Goal: Task Accomplishment & Management: Manage account settings

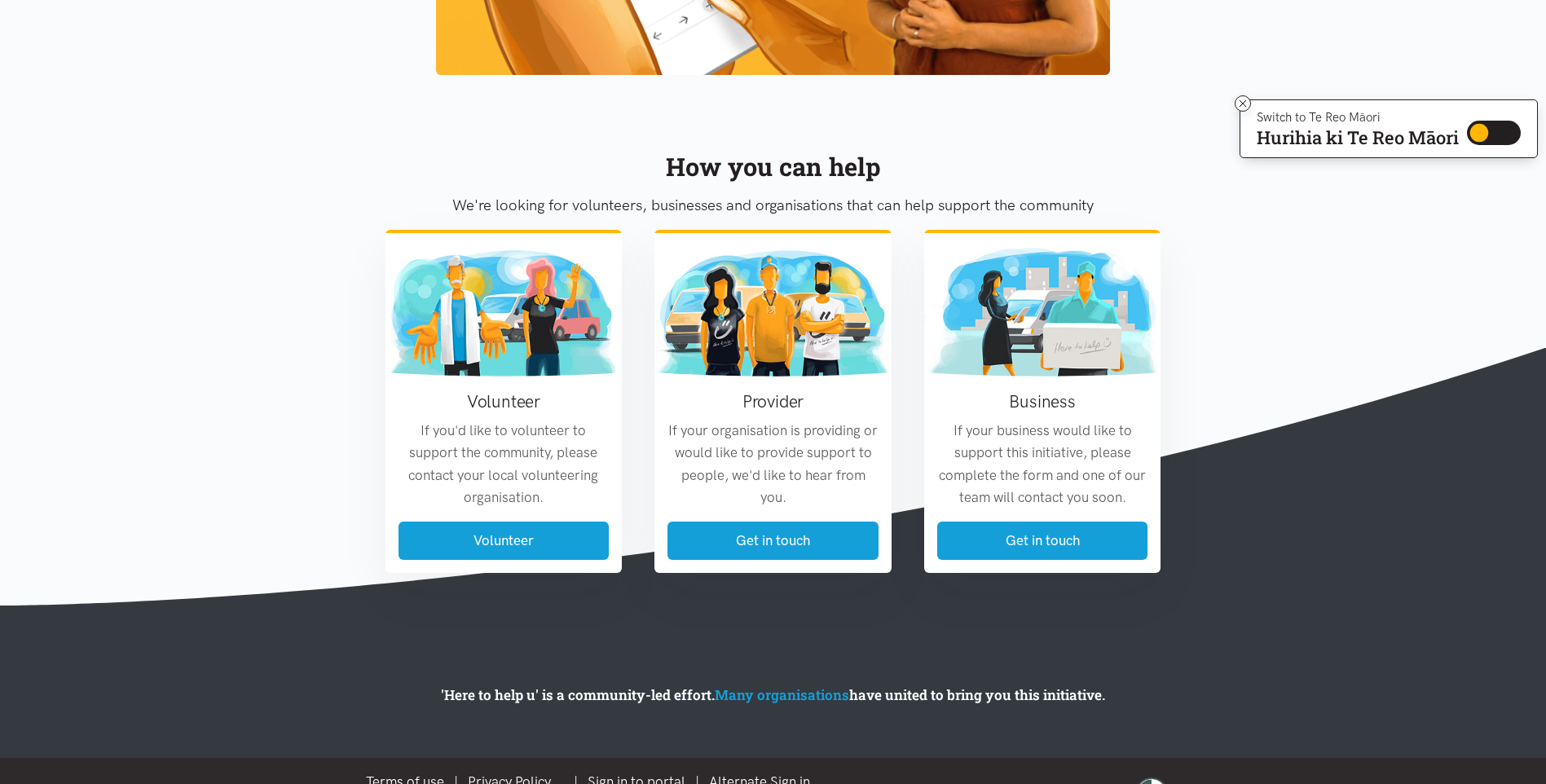
scroll to position [1838, 0]
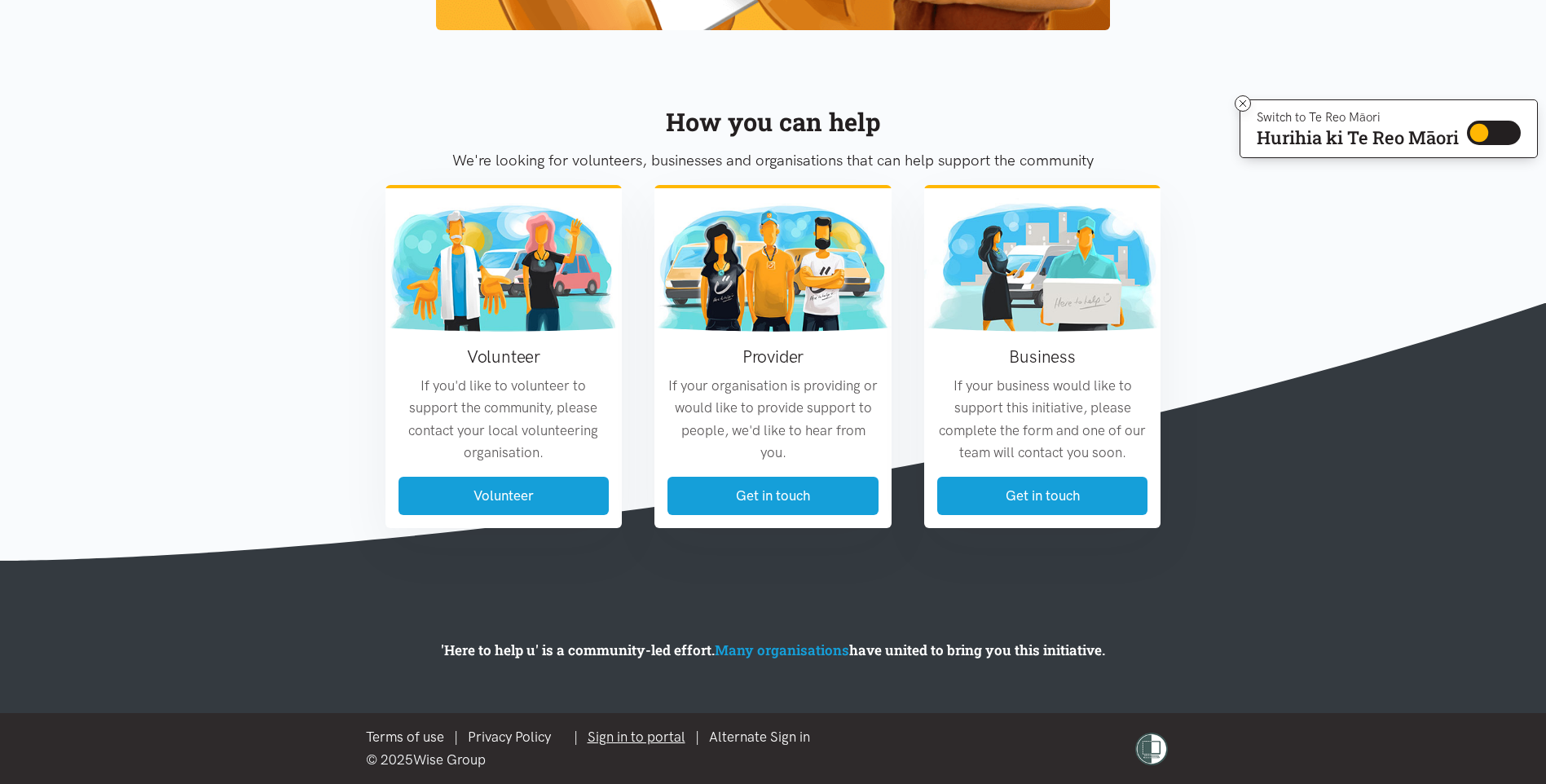
click at [648, 737] on link "Sign in to portal" at bounding box center [636, 737] width 98 height 16
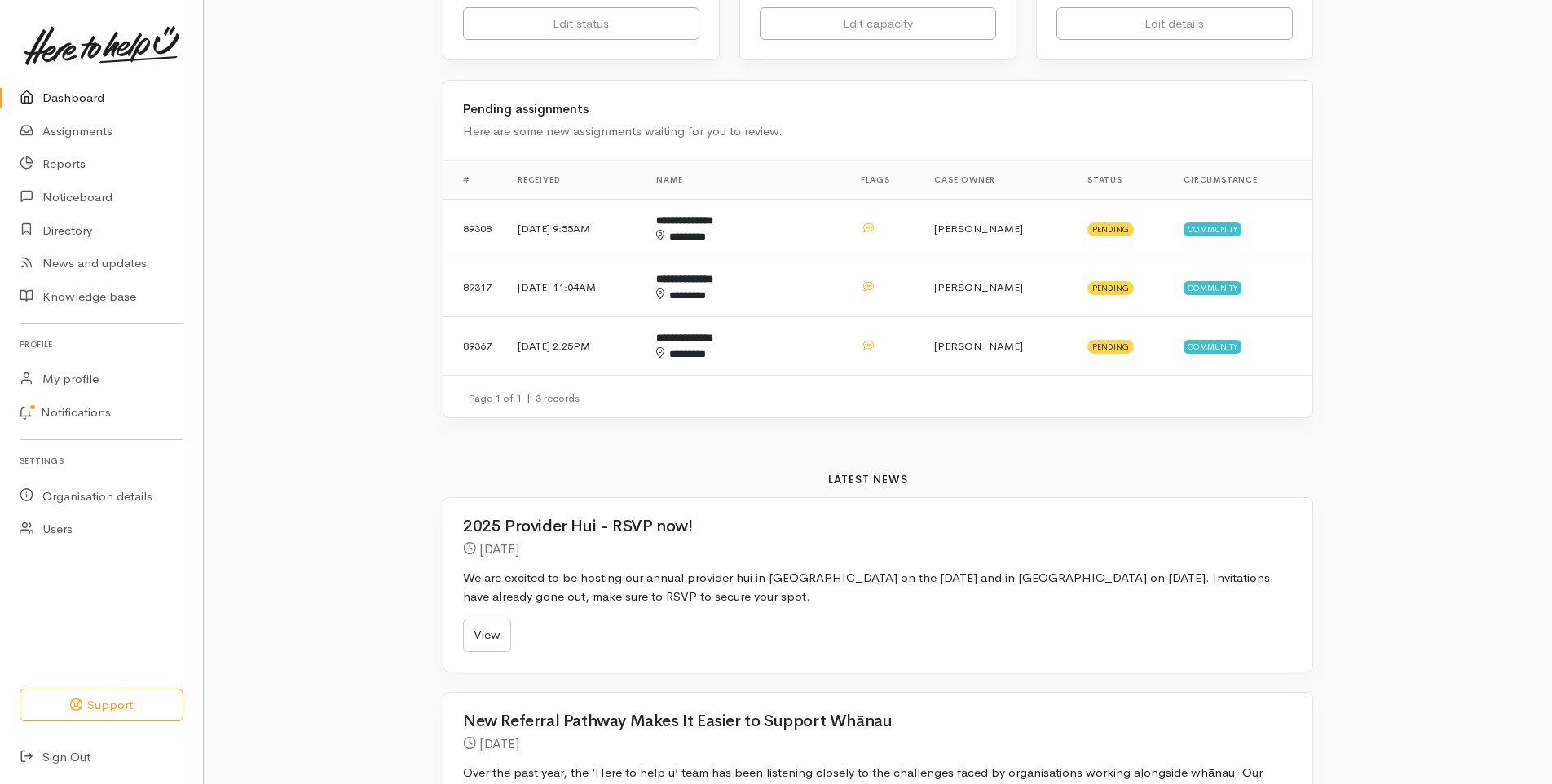
scroll to position [326, 0]
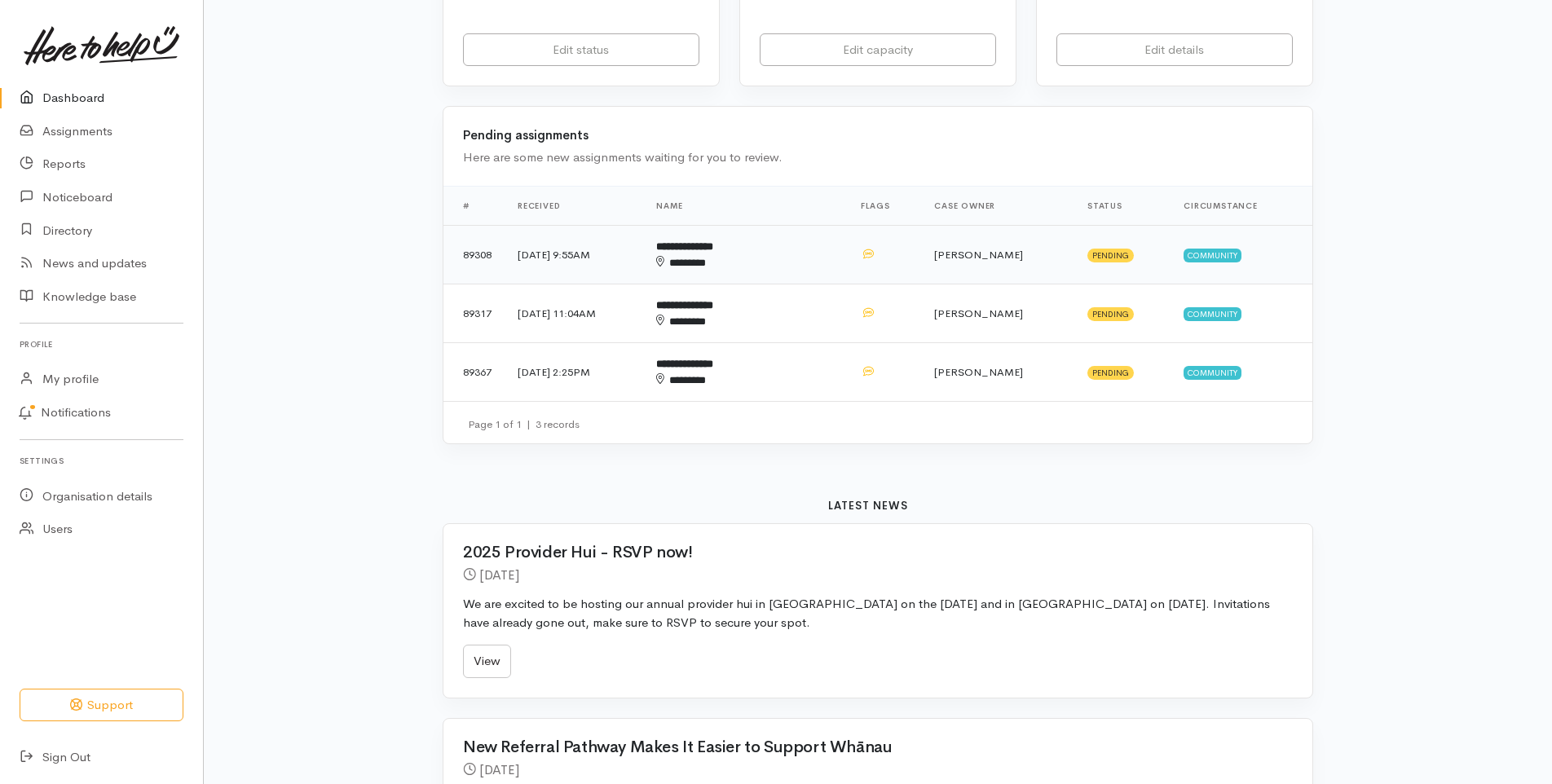
click at [796, 254] on td "**********" at bounding box center [745, 255] width 204 height 59
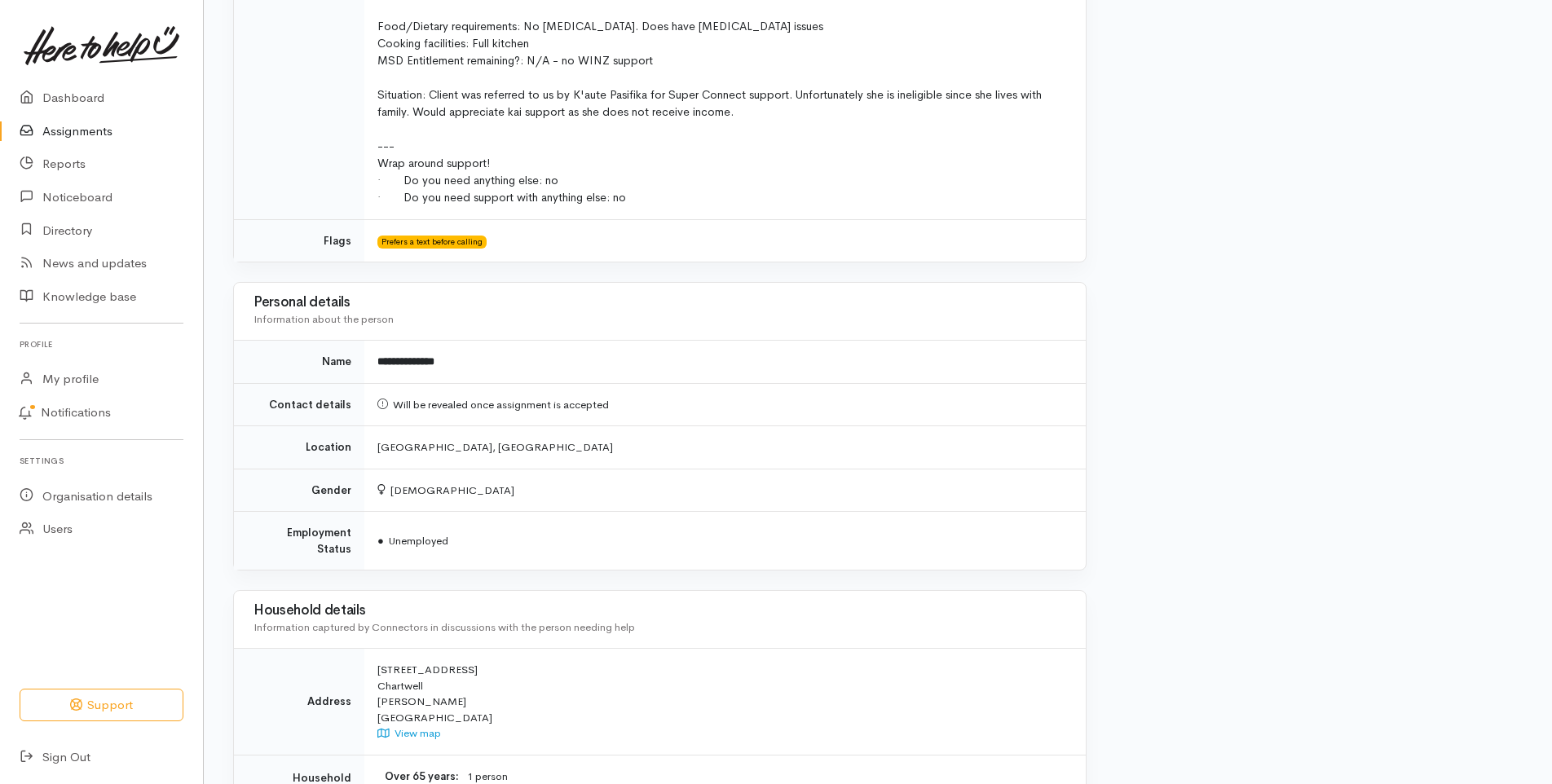
scroll to position [1148, 0]
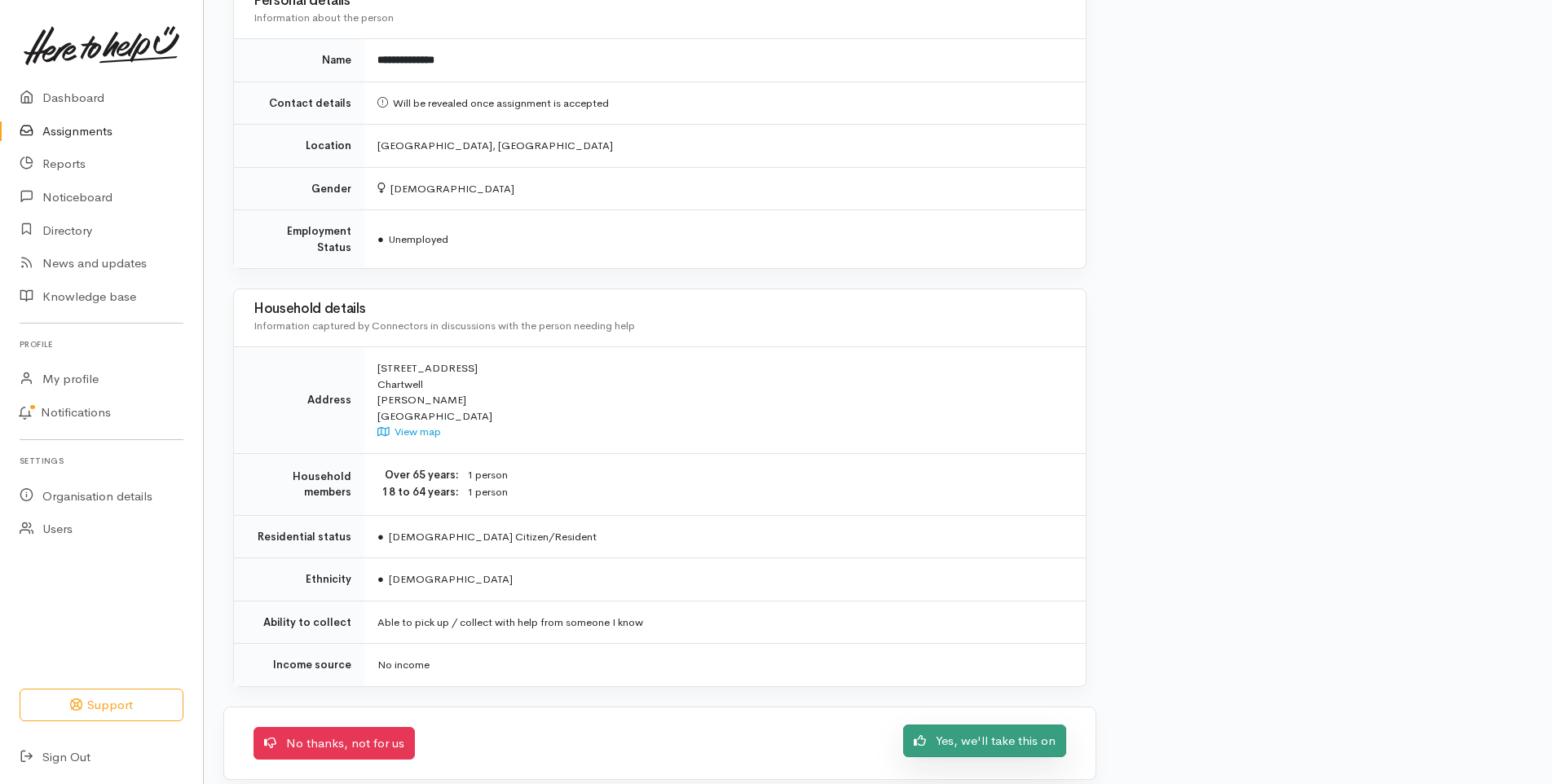
click at [1015, 729] on link "Yes, we'll take this on" at bounding box center [985, 741] width 163 height 33
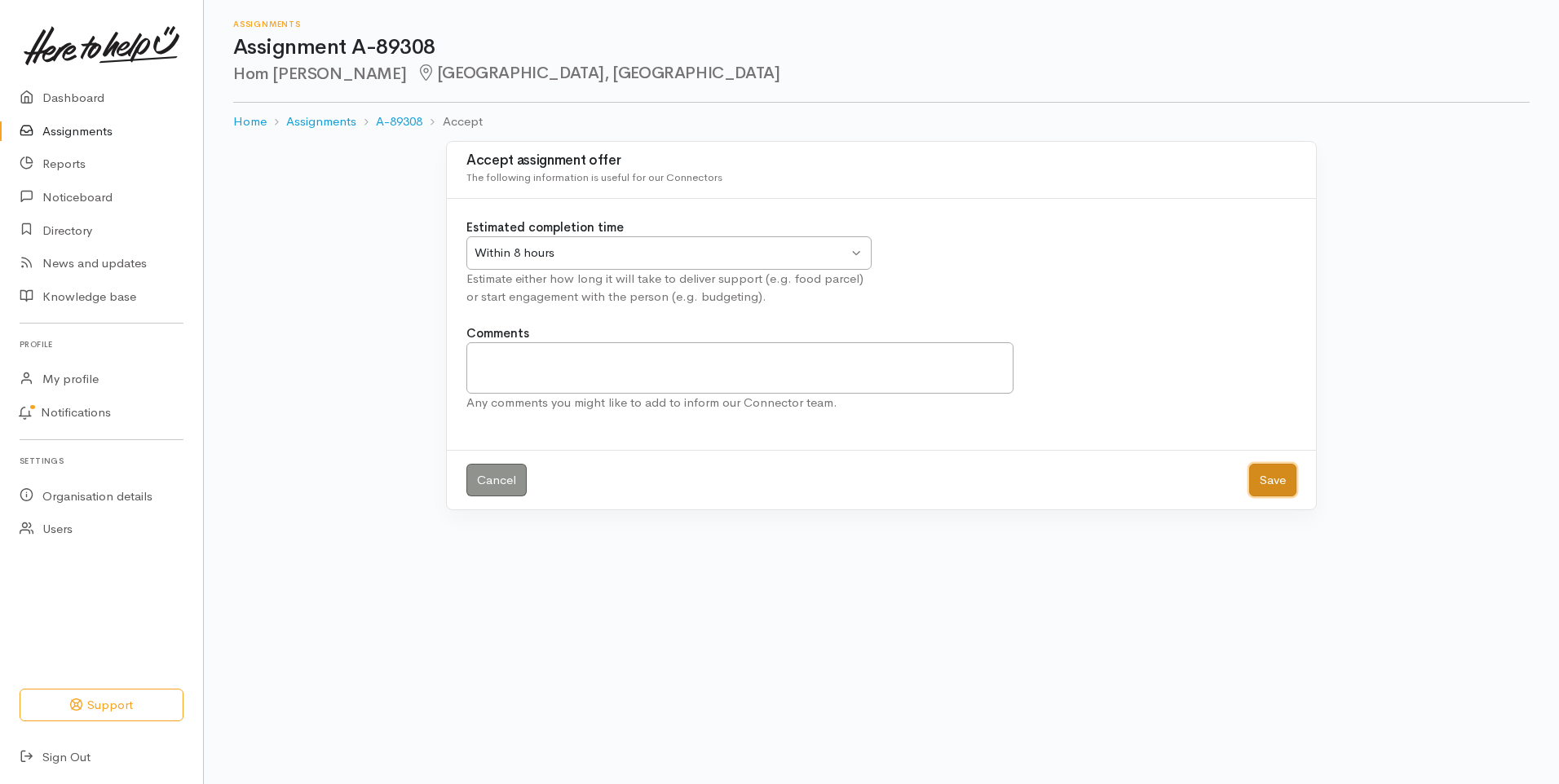
click at [1277, 472] on button "Save" at bounding box center [1273, 480] width 47 height 33
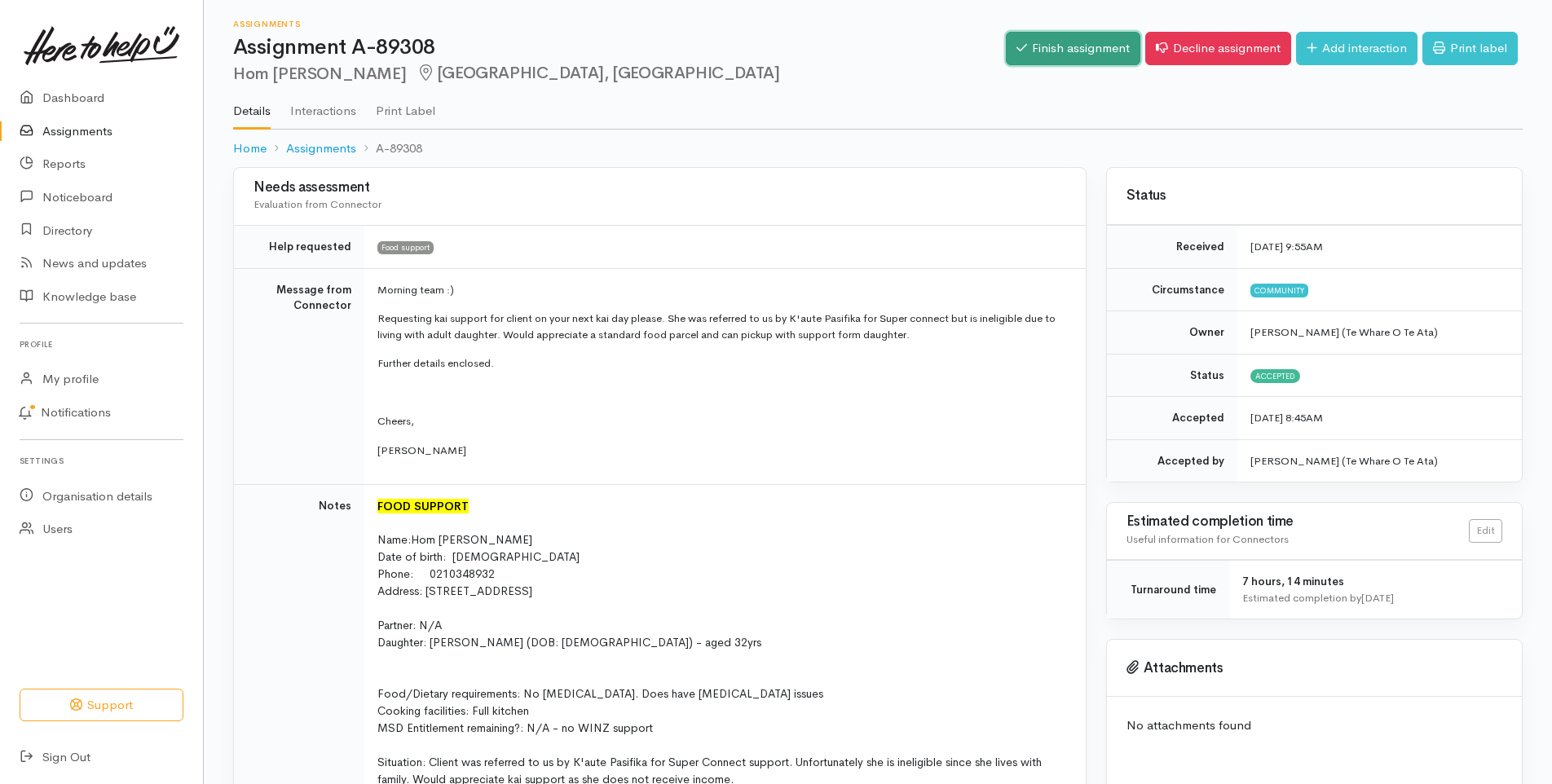
click at [1054, 43] on link "Finish assignment" at bounding box center [1073, 48] width 135 height 33
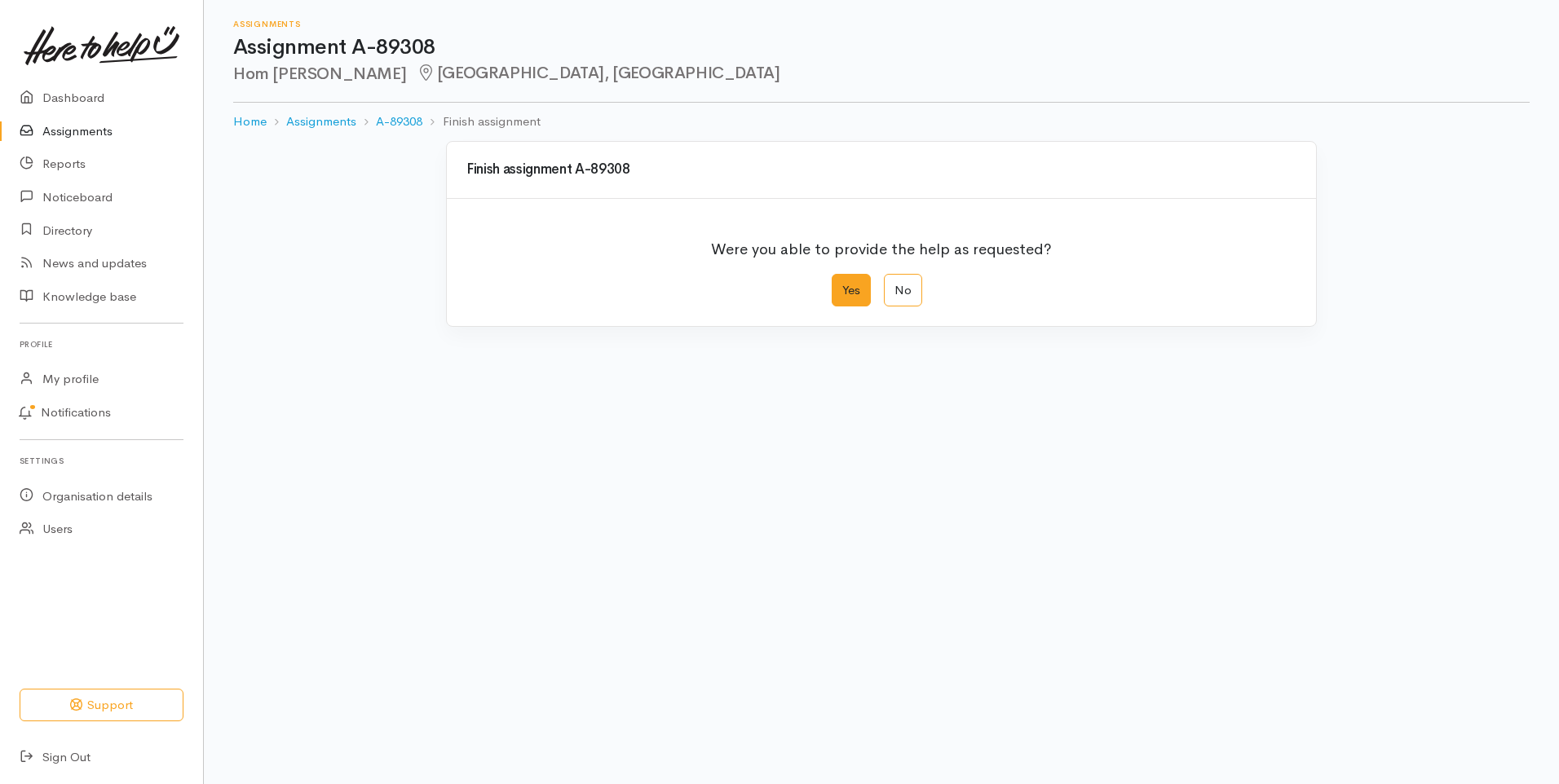
click at [854, 290] on label "Yes" at bounding box center [851, 290] width 39 height 33
click at [842, 285] on input "Yes" at bounding box center [837, 279] width 11 height 11
radio input "true"
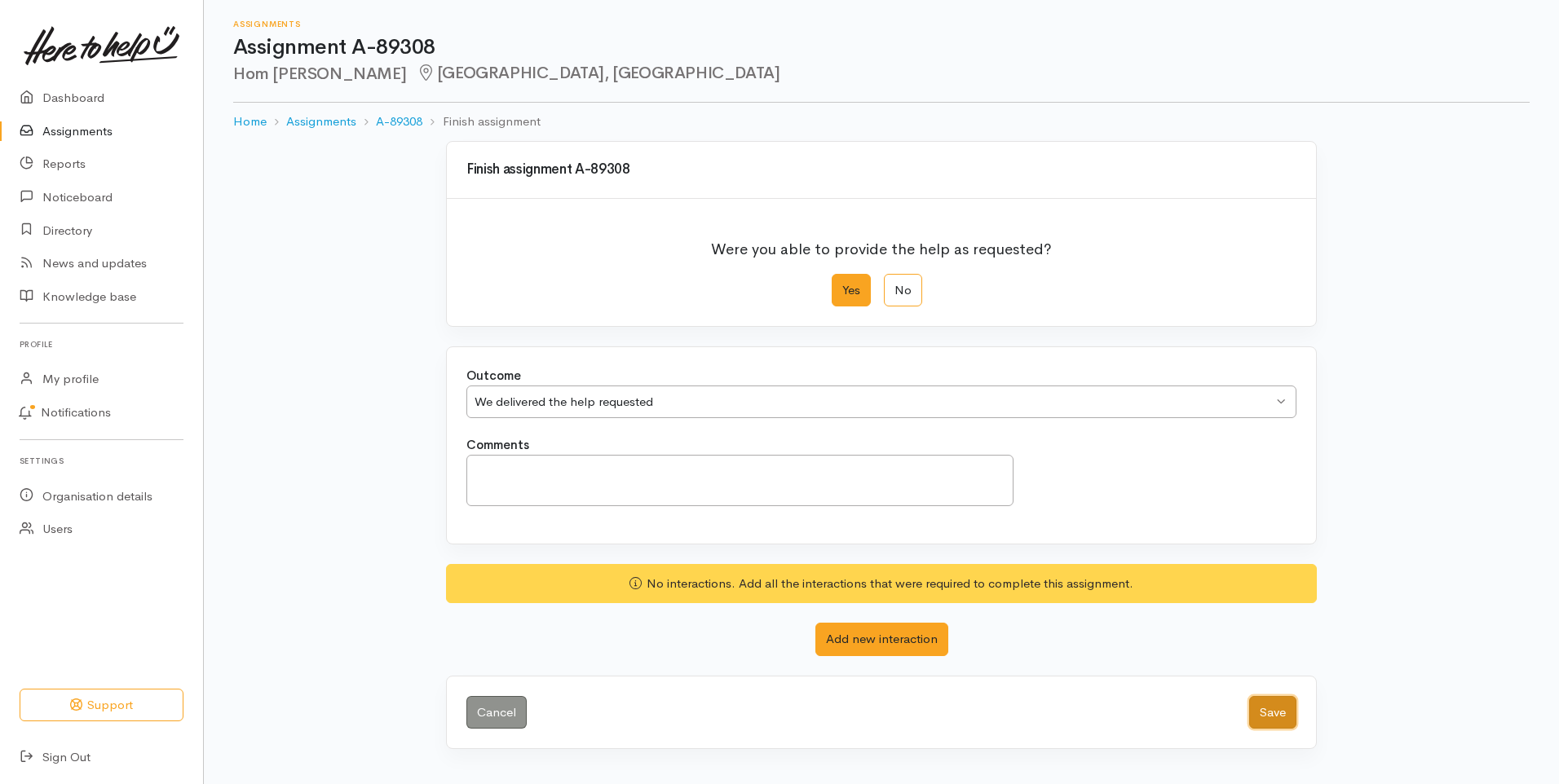
click at [1277, 711] on button "Save" at bounding box center [1273, 712] width 47 height 33
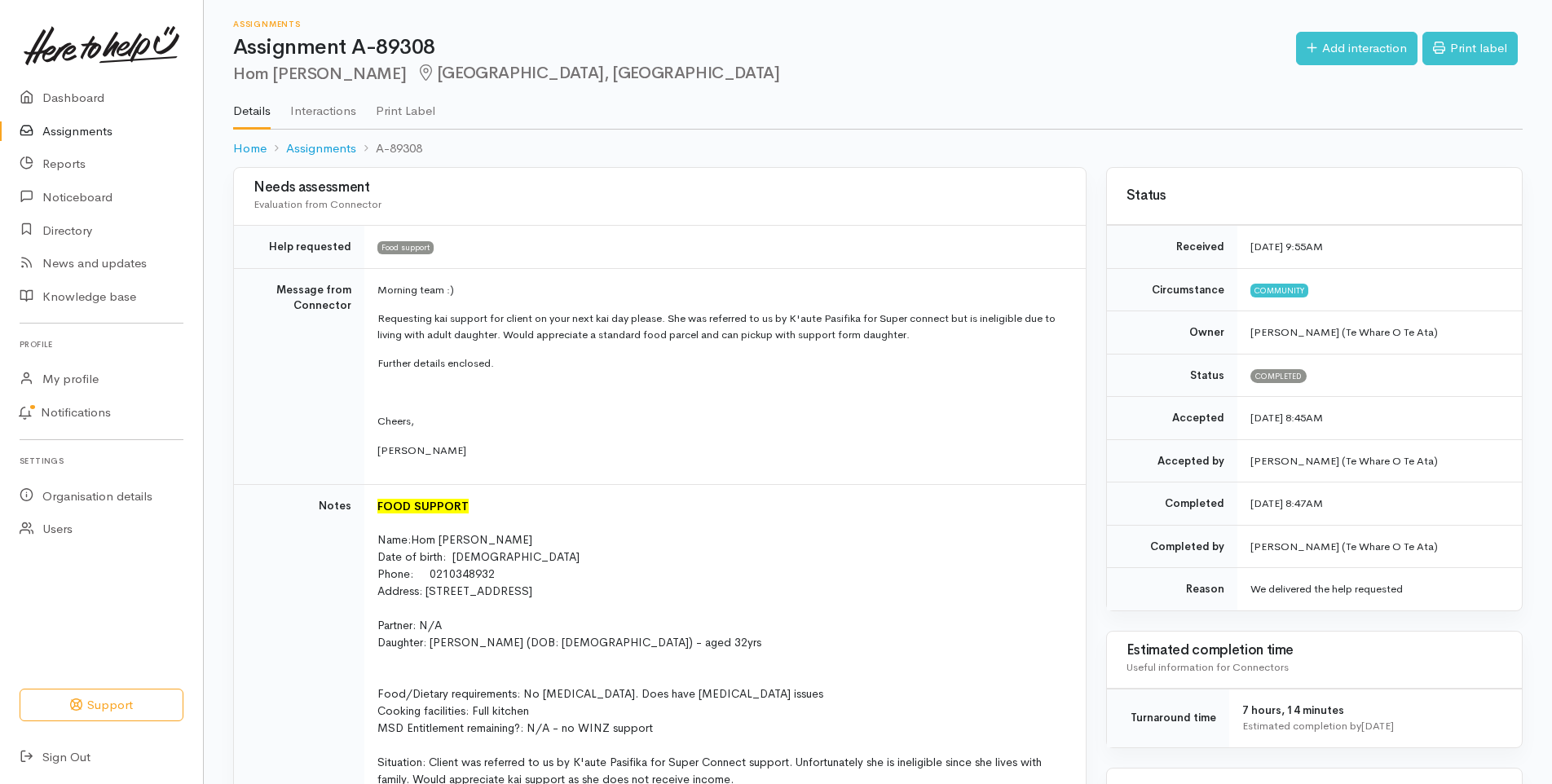
click at [99, 131] on link "Assignments" at bounding box center [101, 131] width 203 height 33
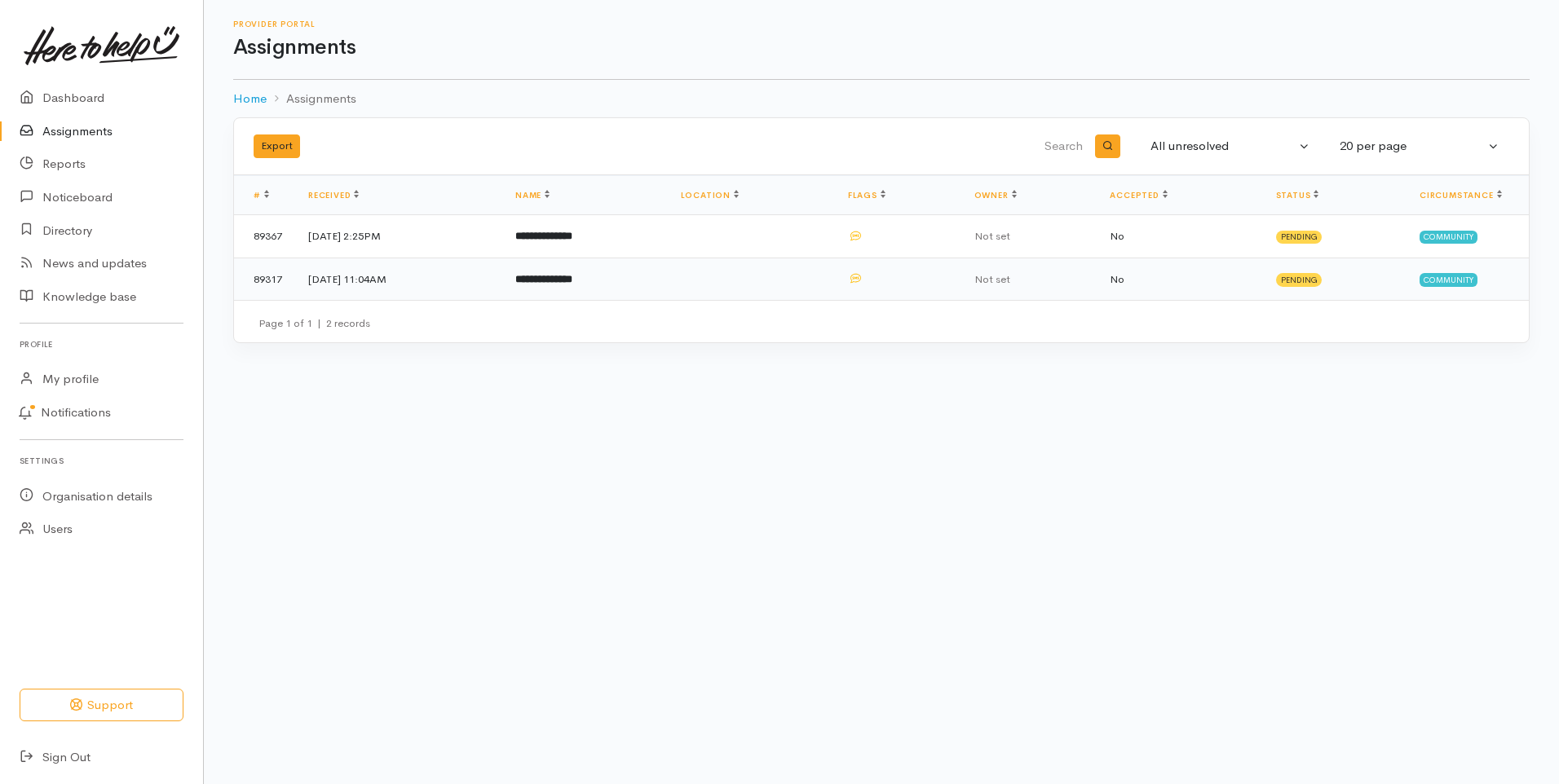
click at [572, 278] on b "**********" at bounding box center [544, 279] width 57 height 11
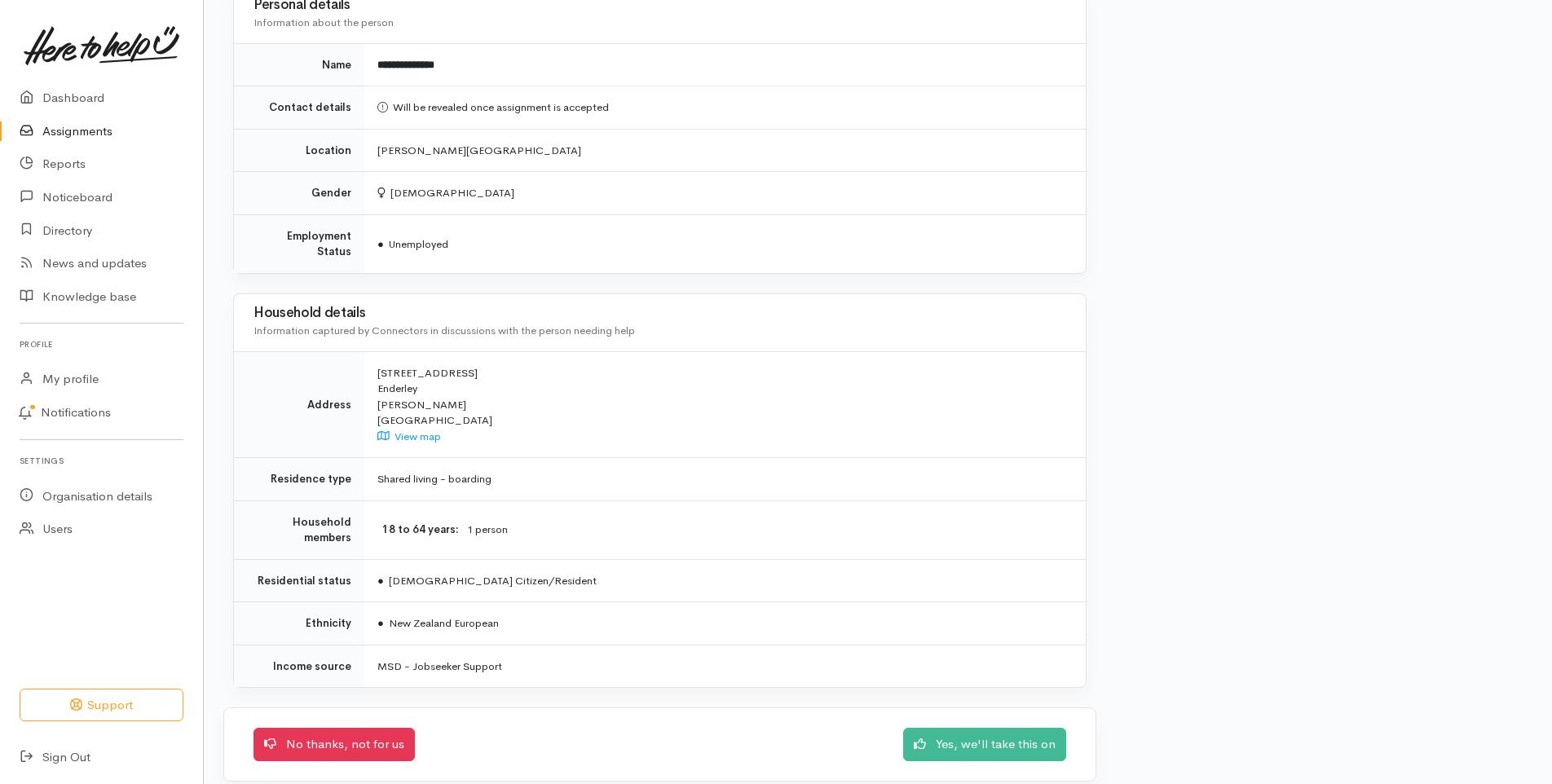
scroll to position [1091, 0]
click at [1009, 724] on link "Yes, we'll take this on" at bounding box center [985, 741] width 163 height 33
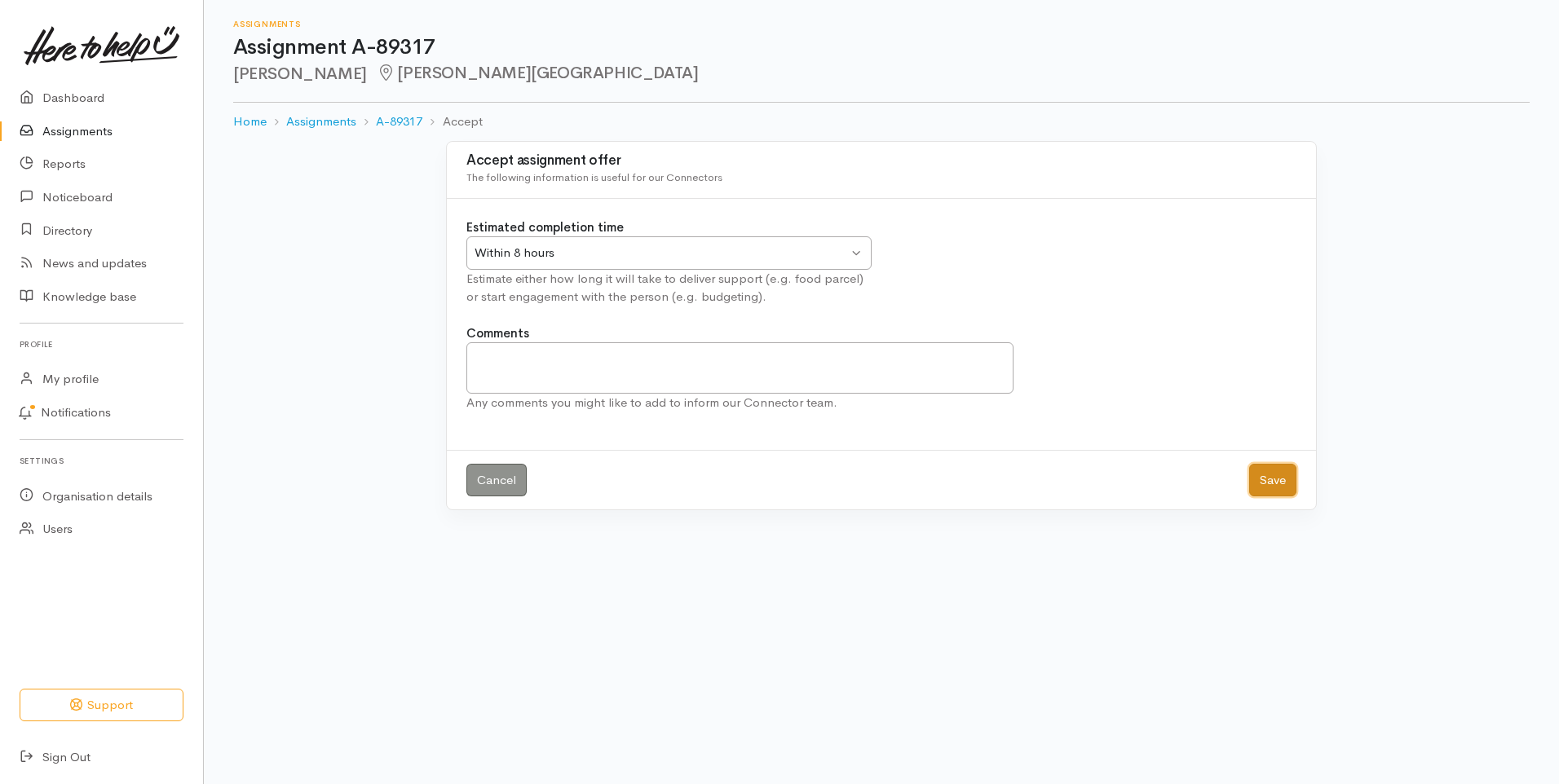
click at [1271, 480] on button "Save" at bounding box center [1273, 480] width 47 height 33
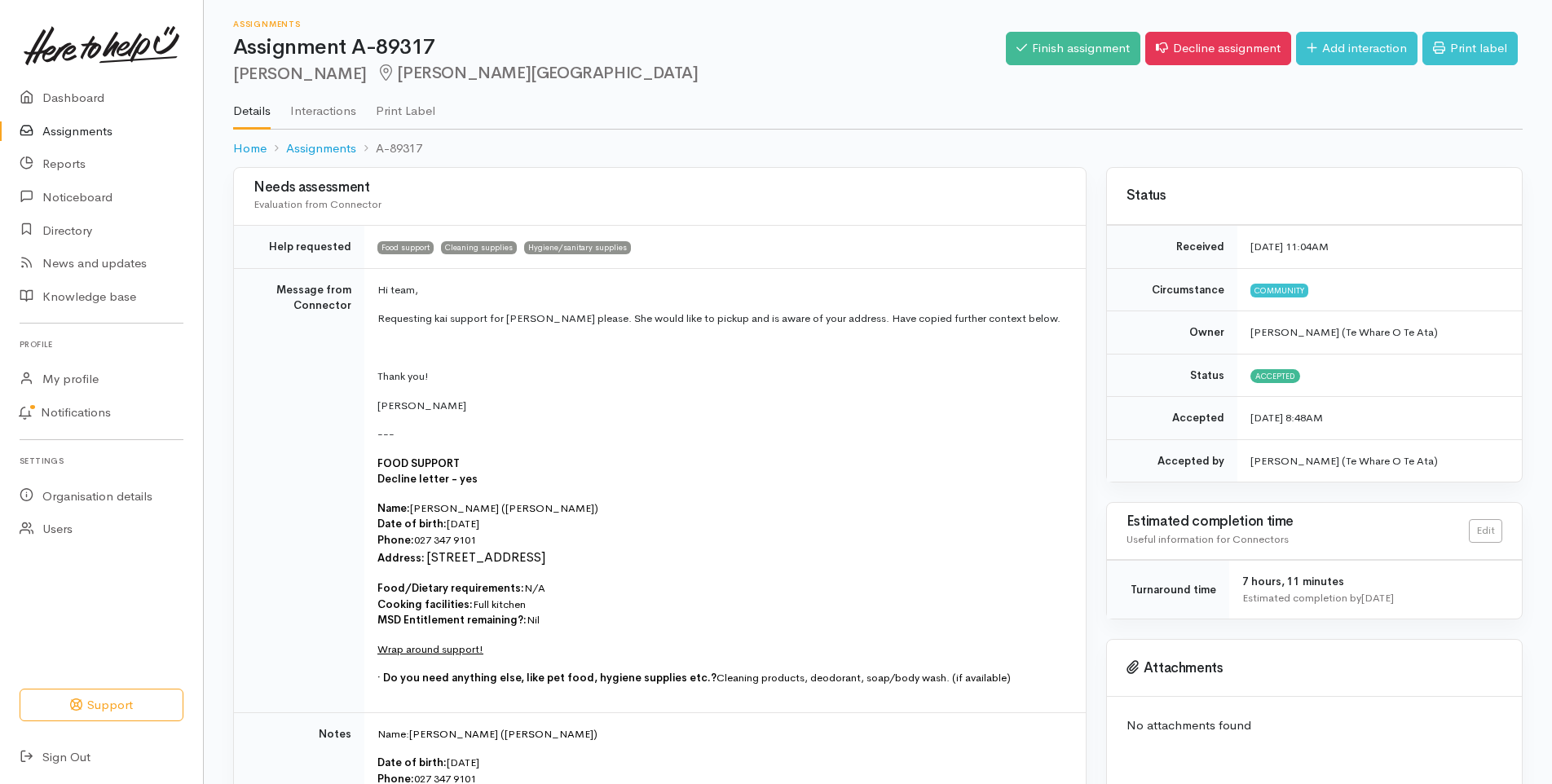
click at [77, 133] on link "Assignments" at bounding box center [101, 131] width 203 height 33
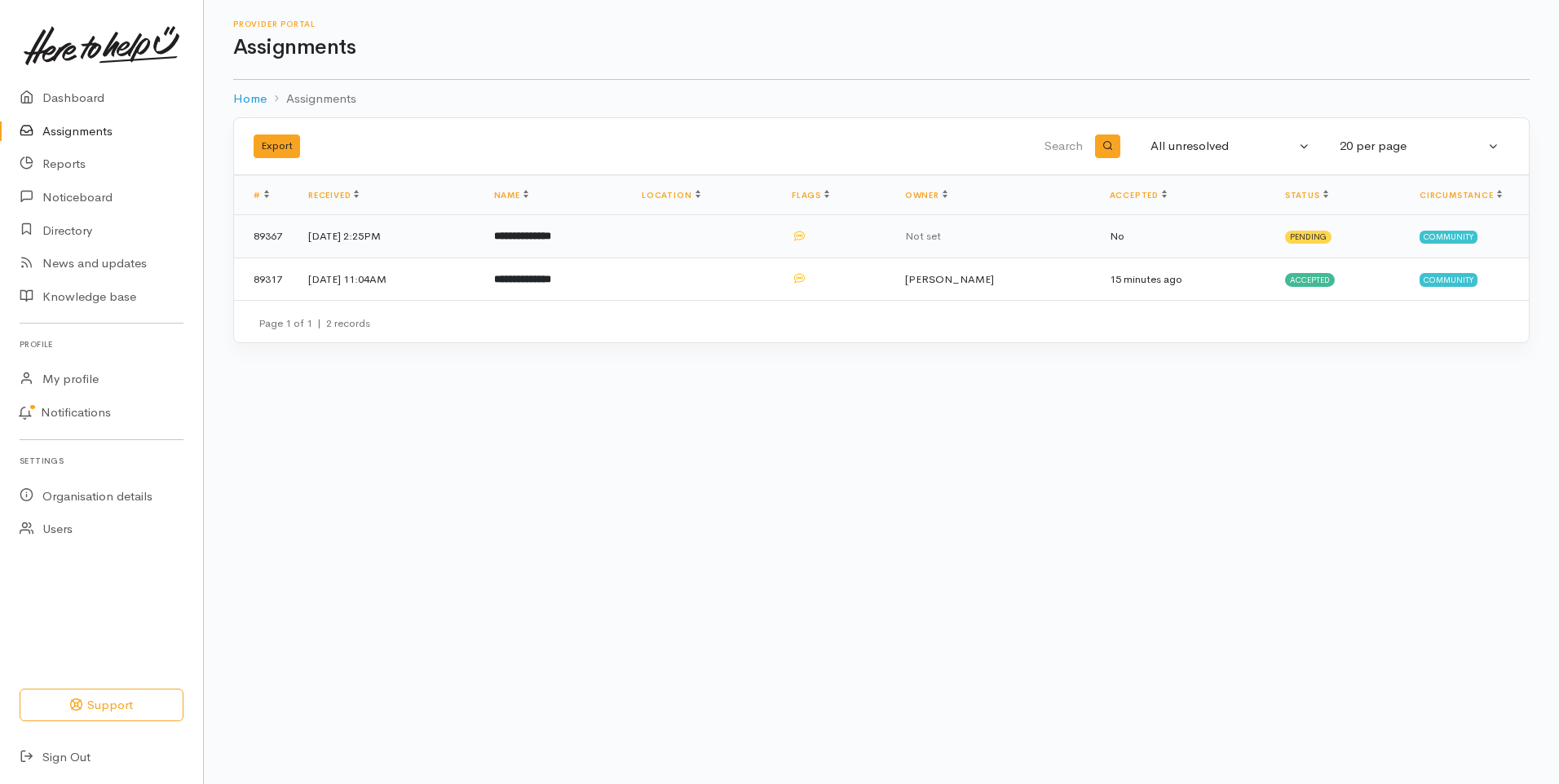
click at [551, 238] on b "**********" at bounding box center [522, 236] width 57 height 11
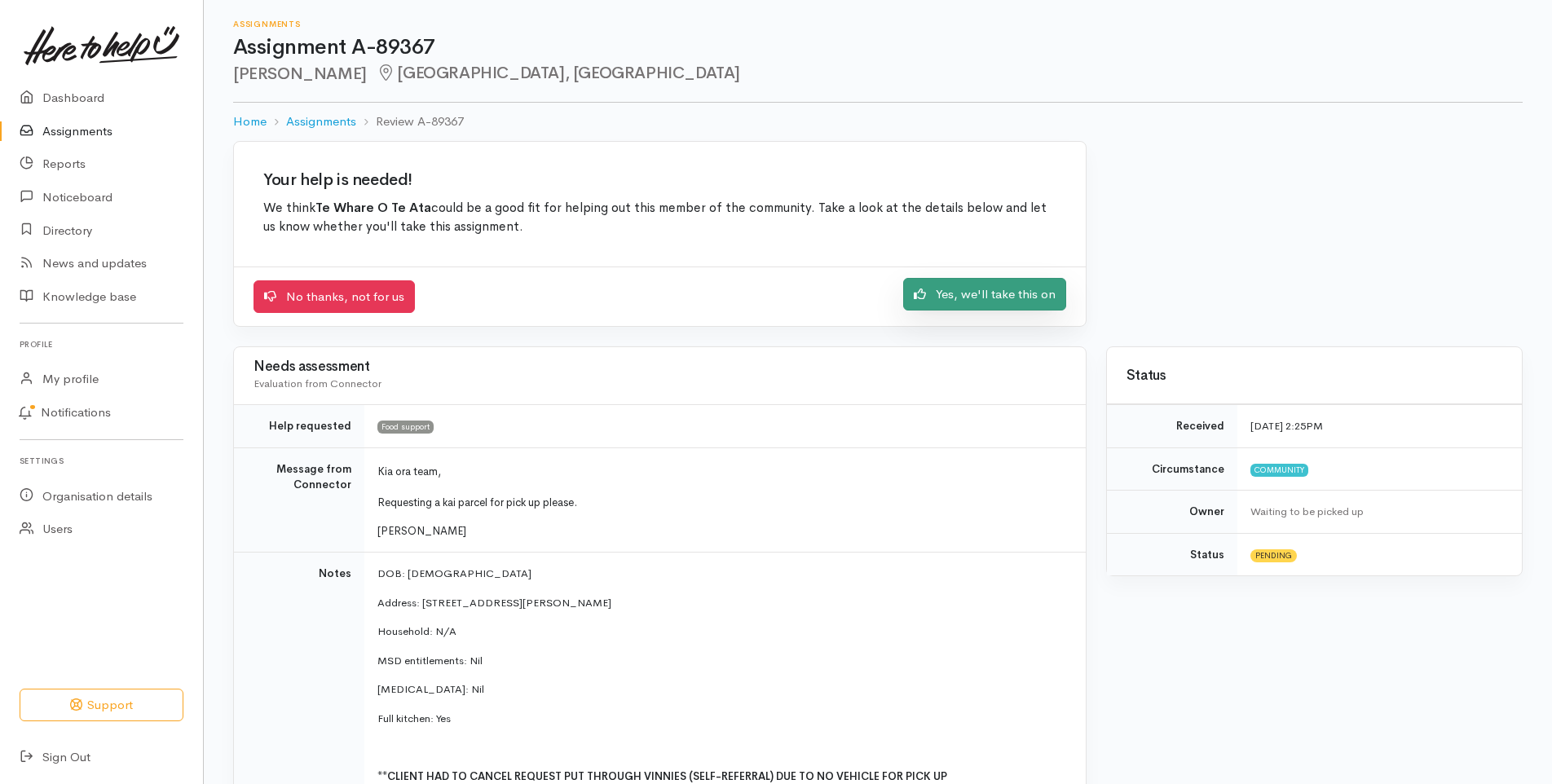
click at [1017, 289] on link "Yes, we'll take this on" at bounding box center [985, 295] width 163 height 33
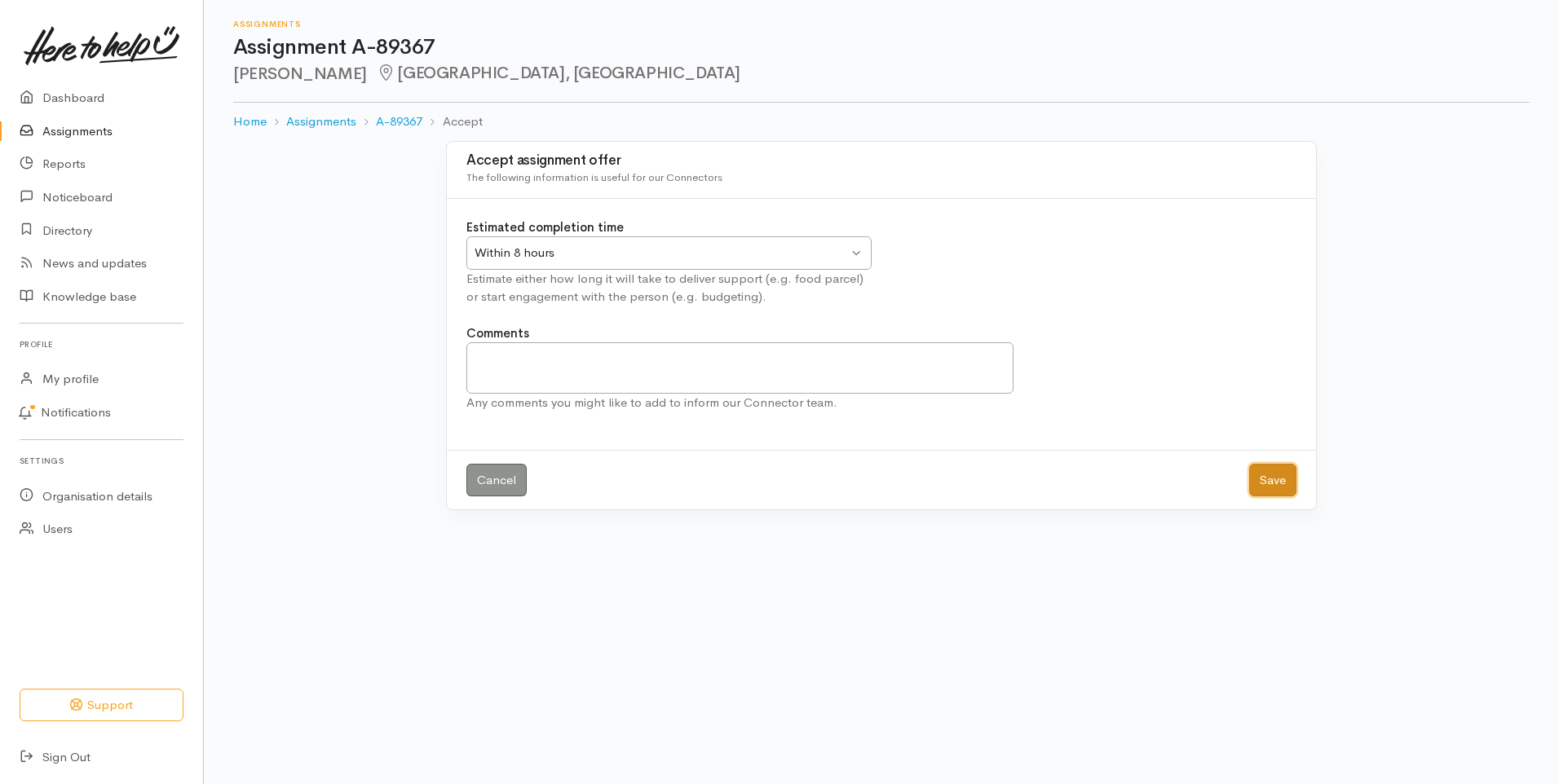
click at [1275, 481] on button "Save" at bounding box center [1273, 480] width 47 height 33
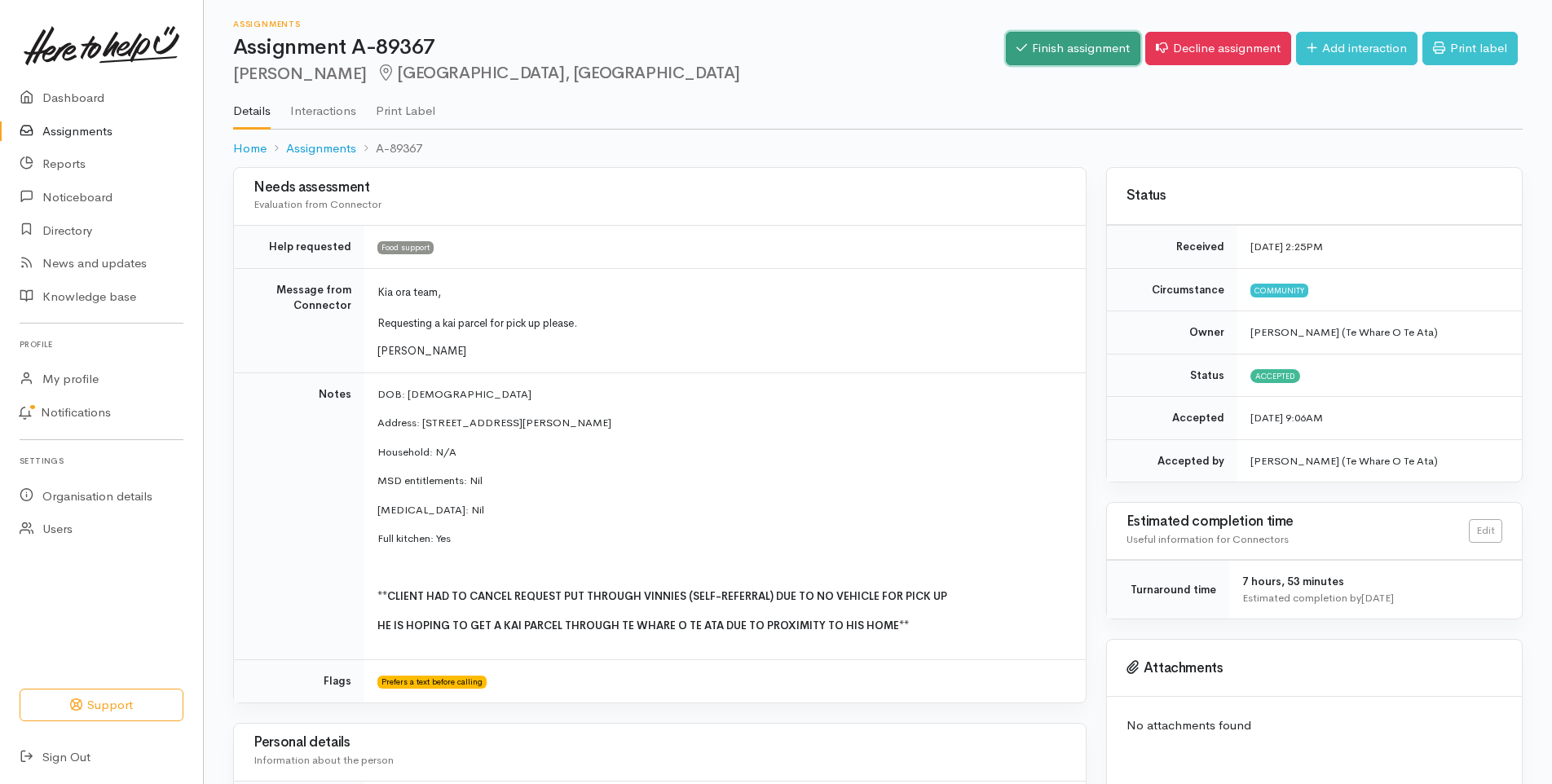
click at [1037, 55] on link "Finish assignment" at bounding box center [1073, 48] width 135 height 33
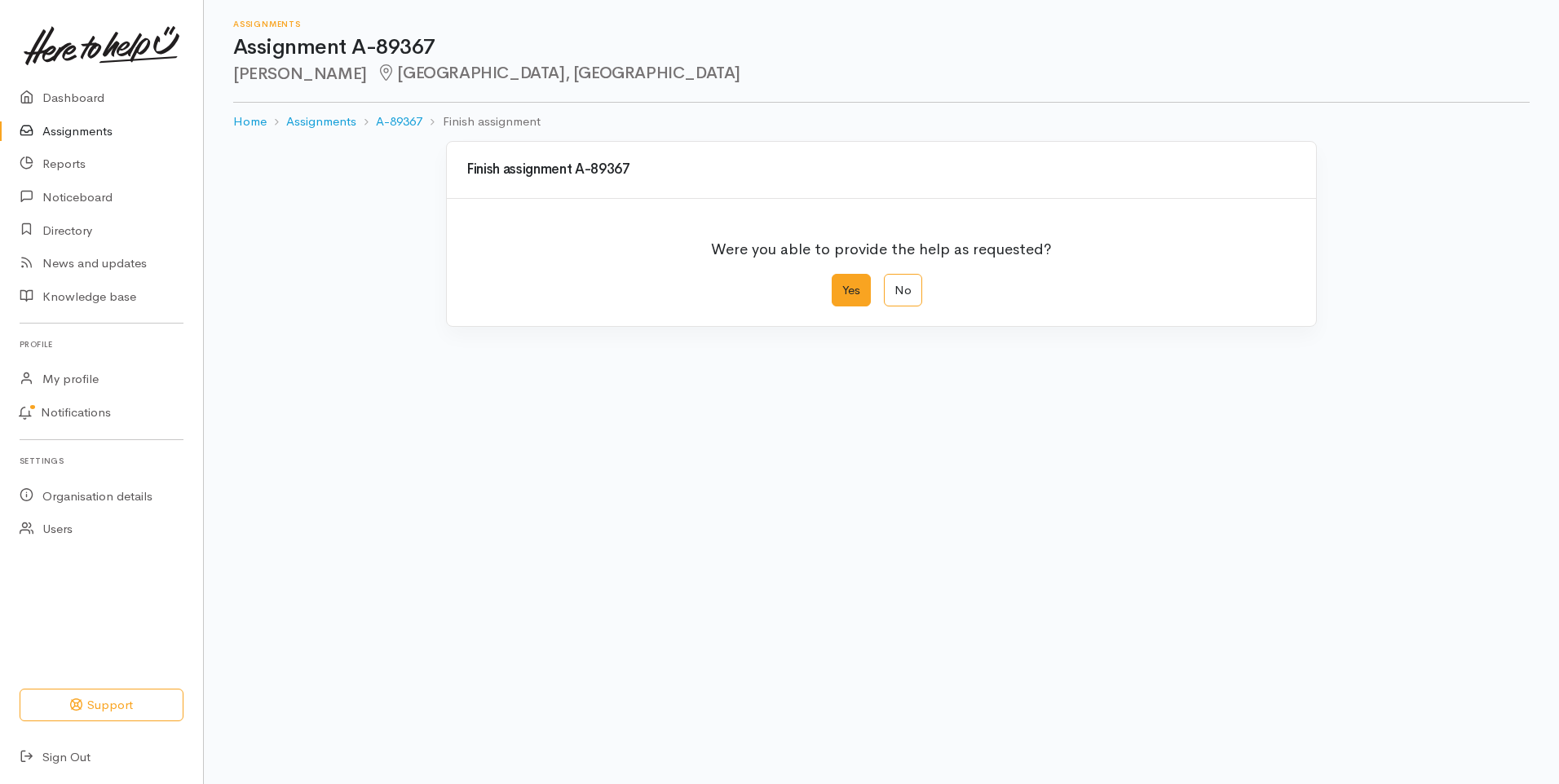
click at [843, 291] on label "Yes" at bounding box center [851, 290] width 39 height 33
click at [842, 285] on input "Yes" at bounding box center [837, 279] width 11 height 11
radio input "true"
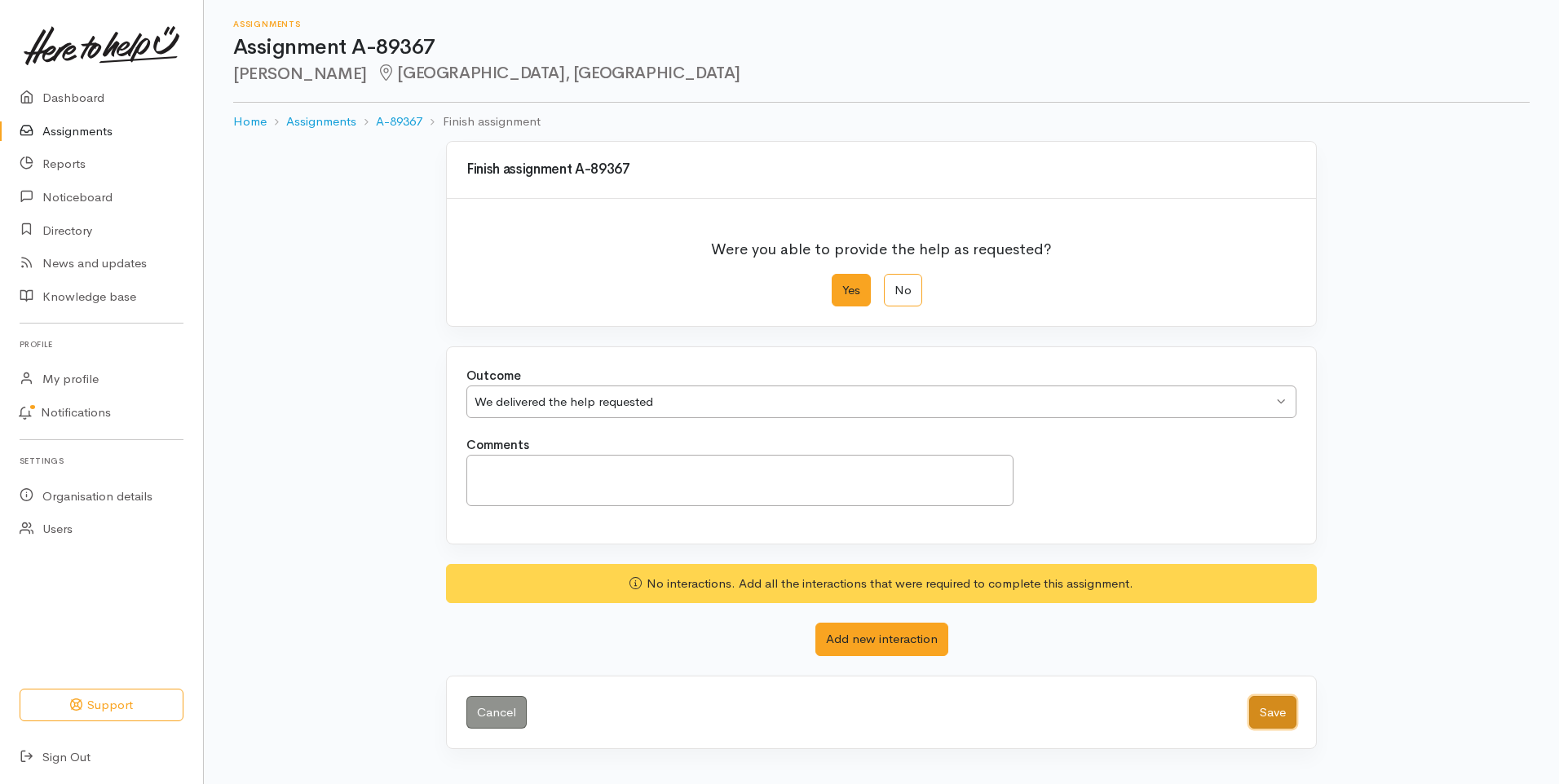
click at [1271, 712] on button "Save" at bounding box center [1273, 712] width 47 height 33
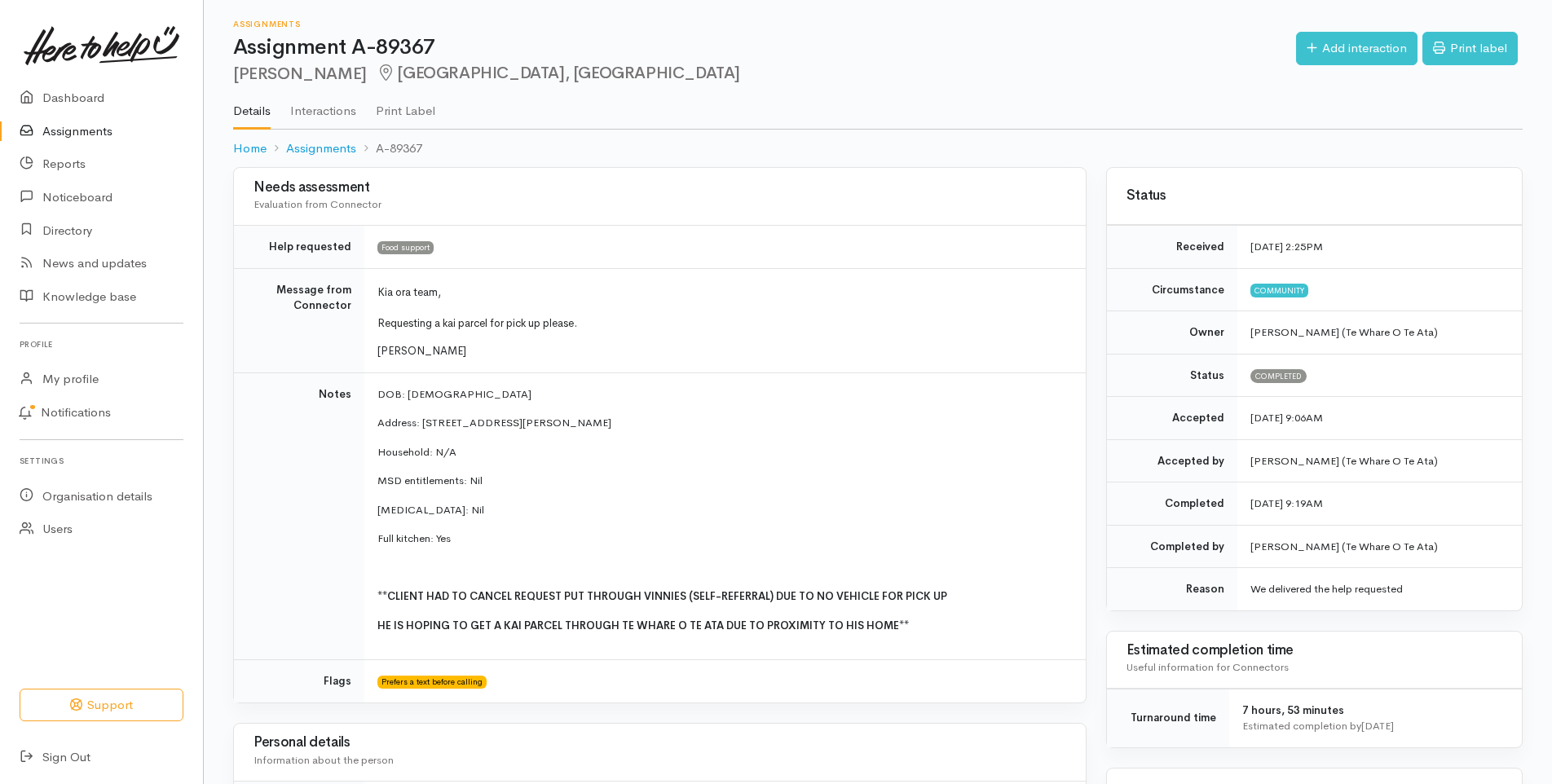
click at [89, 134] on link "Assignments" at bounding box center [101, 131] width 203 height 33
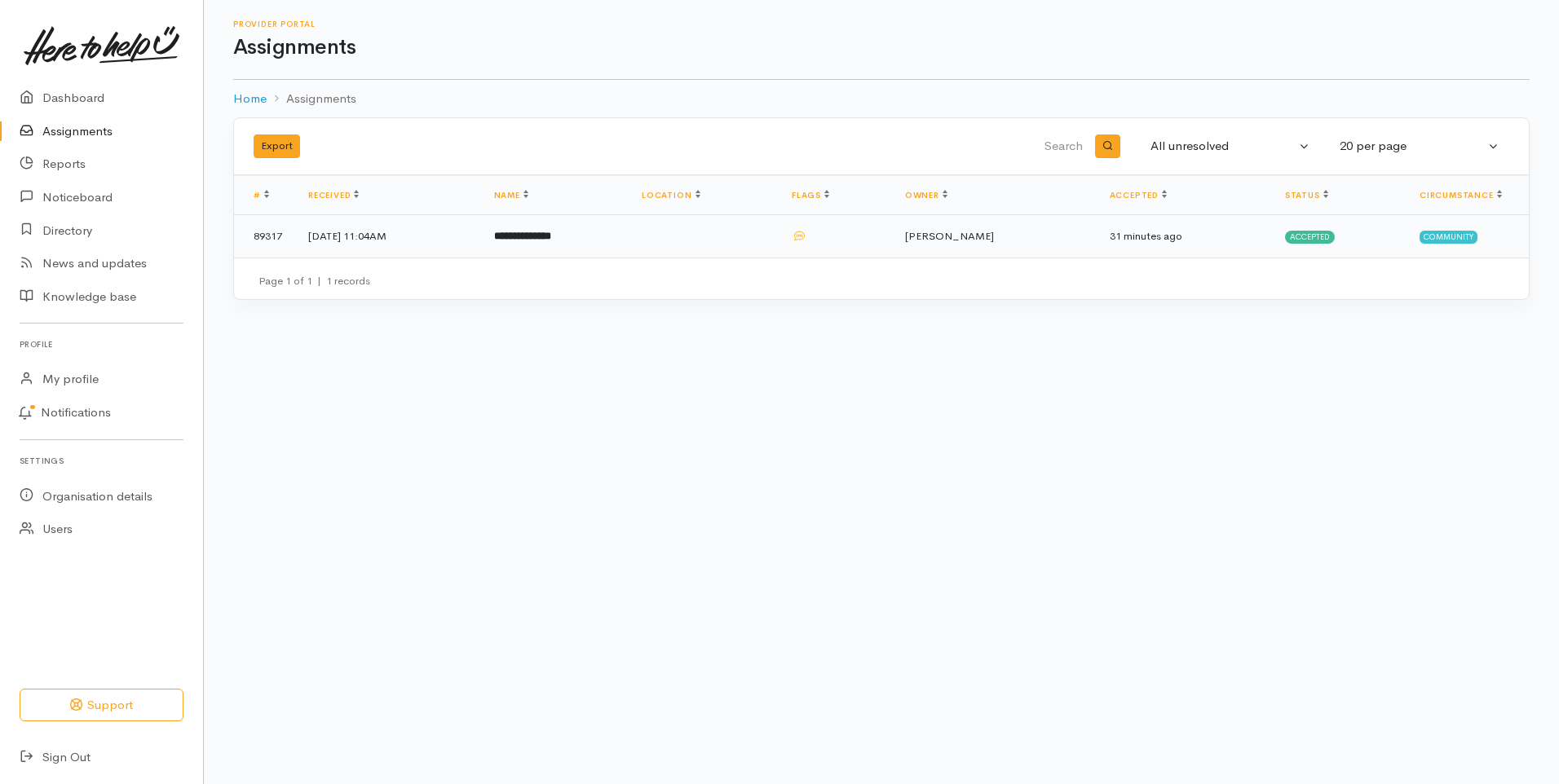
click at [551, 237] on b "**********" at bounding box center [522, 236] width 57 height 11
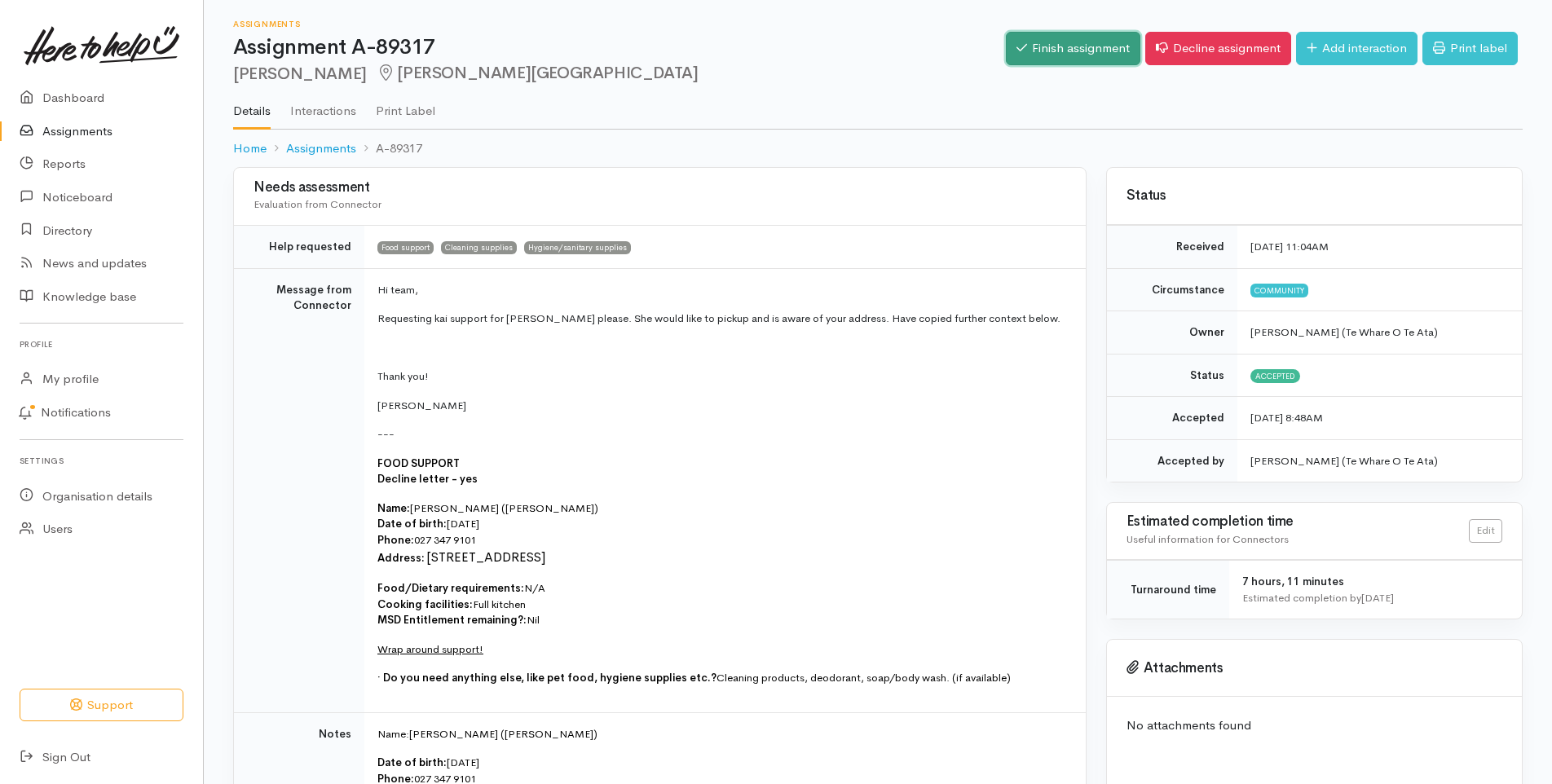
click at [1071, 53] on link "Finish assignment" at bounding box center [1073, 48] width 135 height 33
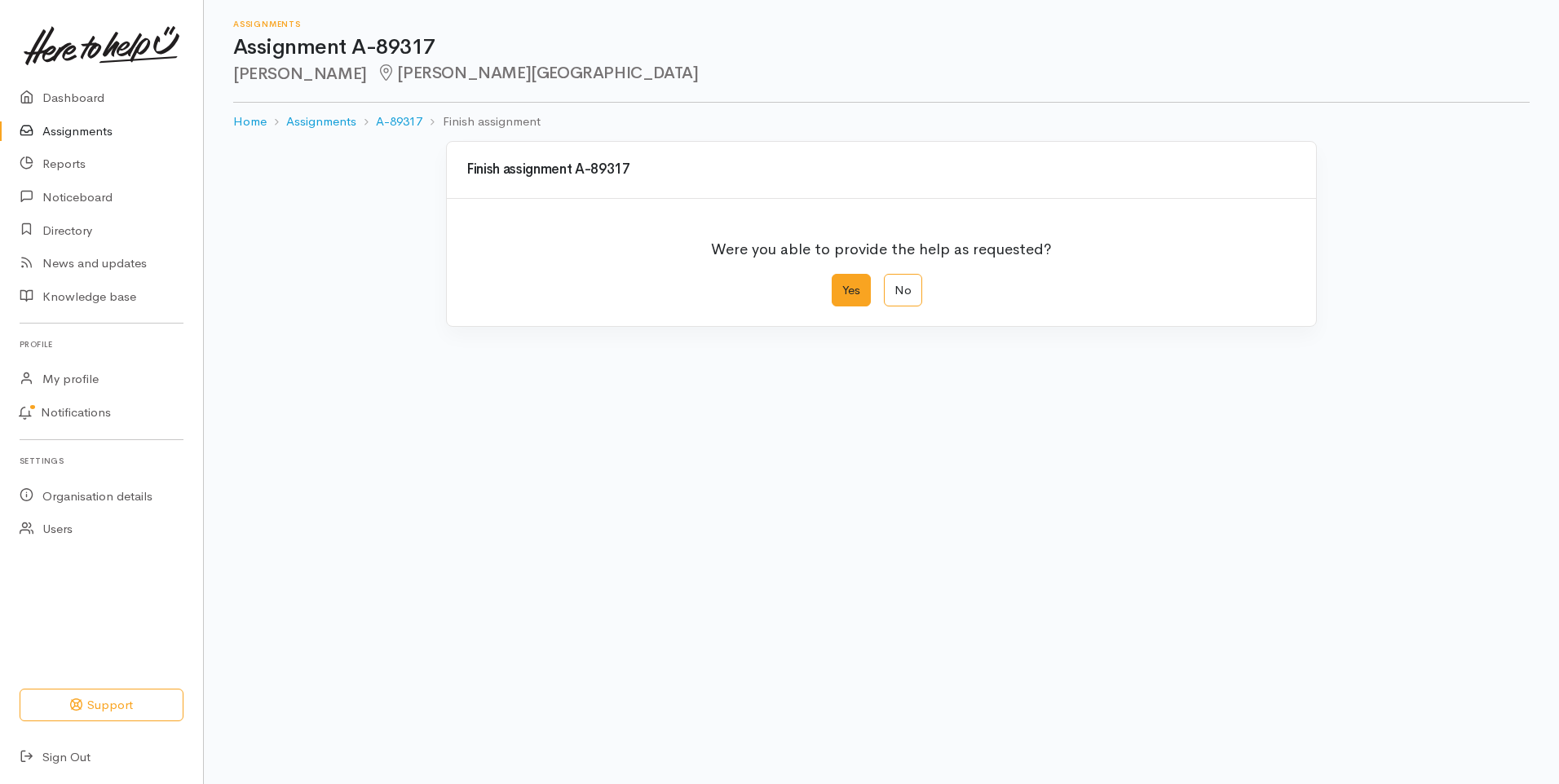
click at [849, 293] on label "Yes" at bounding box center [851, 290] width 39 height 33
click at [842, 285] on input "Yes" at bounding box center [837, 279] width 11 height 11
radio input "true"
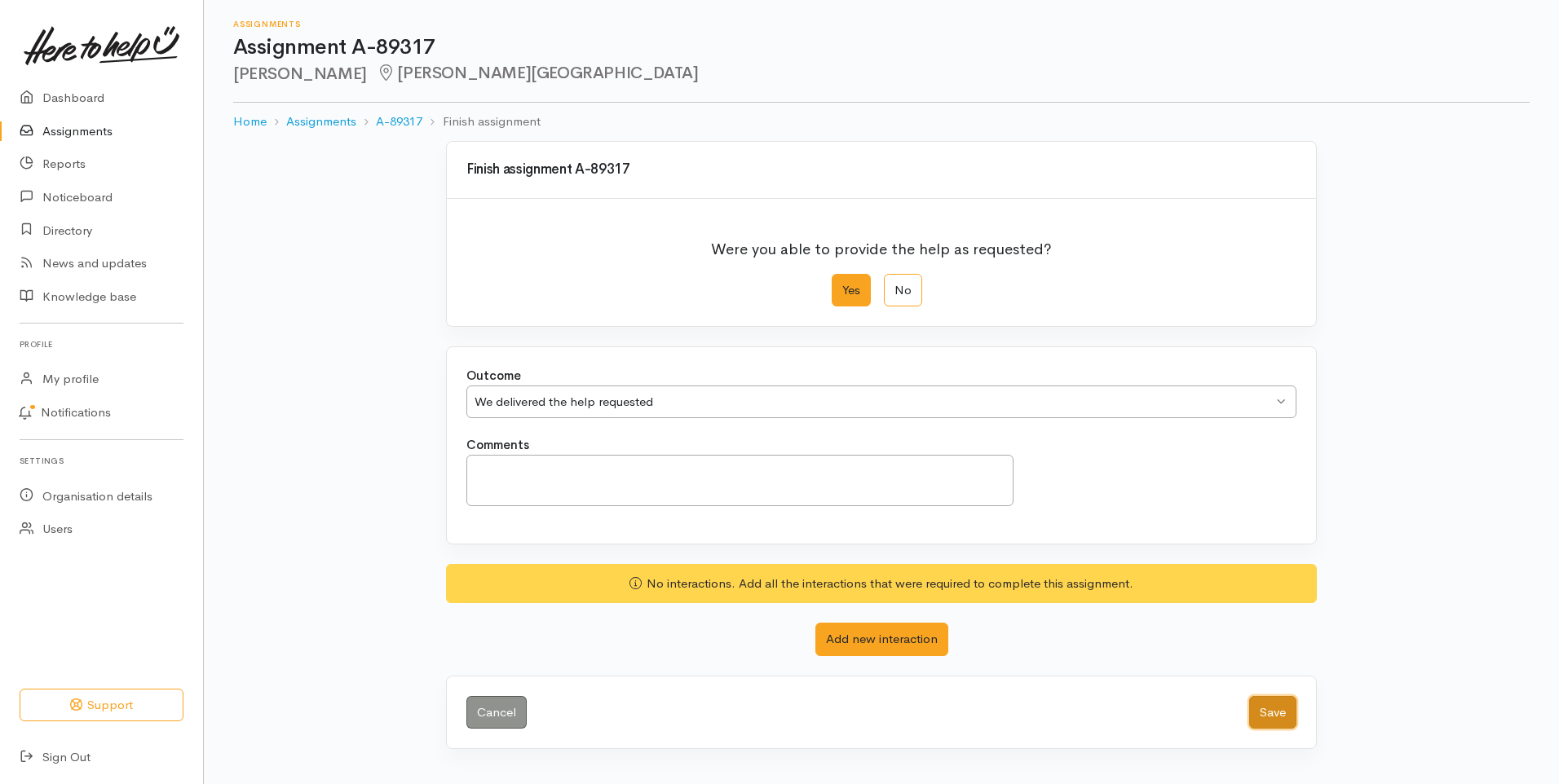
click at [1273, 710] on button "Save" at bounding box center [1273, 712] width 47 height 33
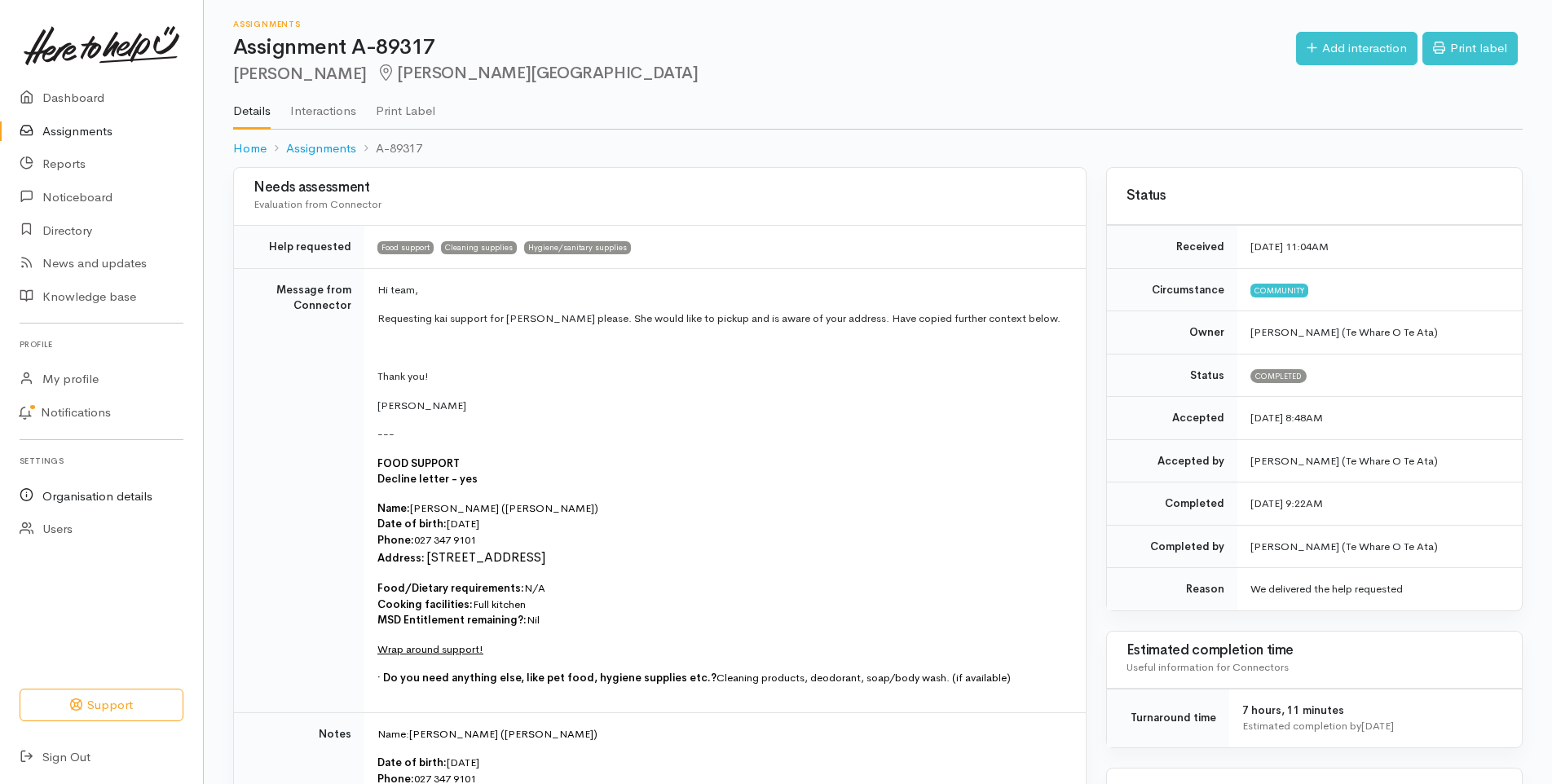
click at [113, 495] on link "Organisation details" at bounding box center [101, 495] width 203 height 33
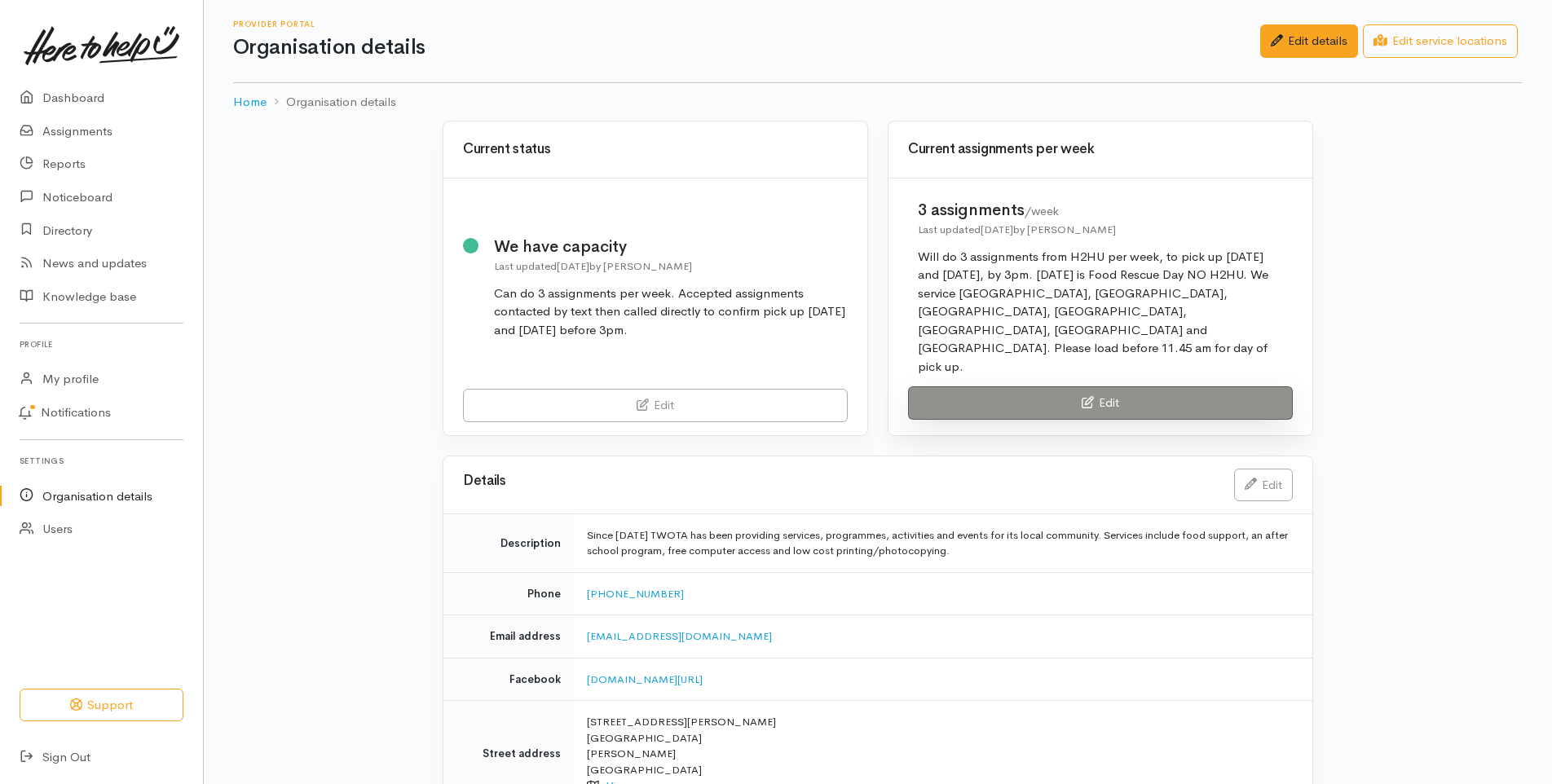
click at [1060, 386] on link "Edit" at bounding box center [1100, 402] width 384 height 33
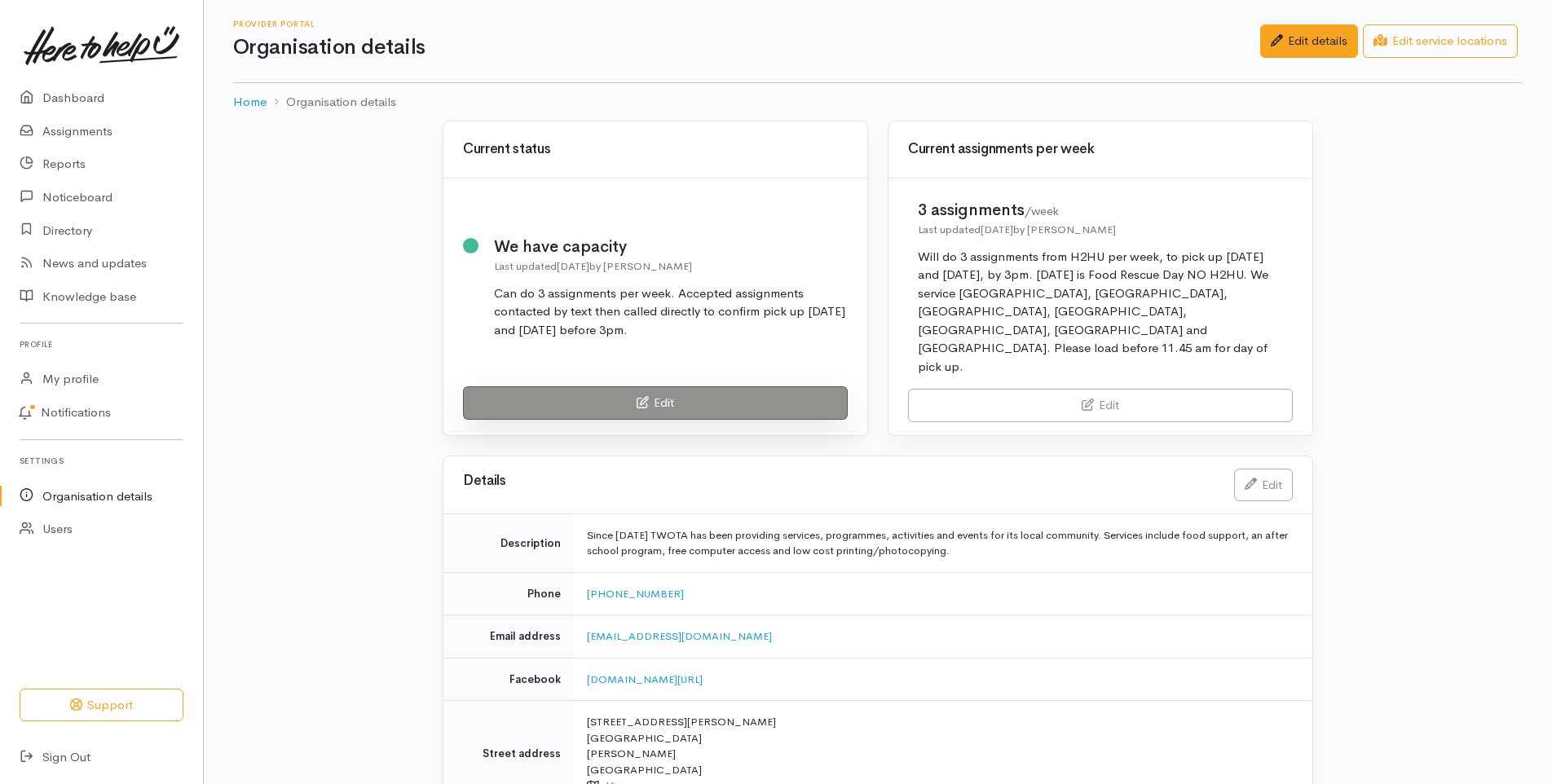
click at [685, 386] on link "Edit" at bounding box center [654, 402] width 384 height 33
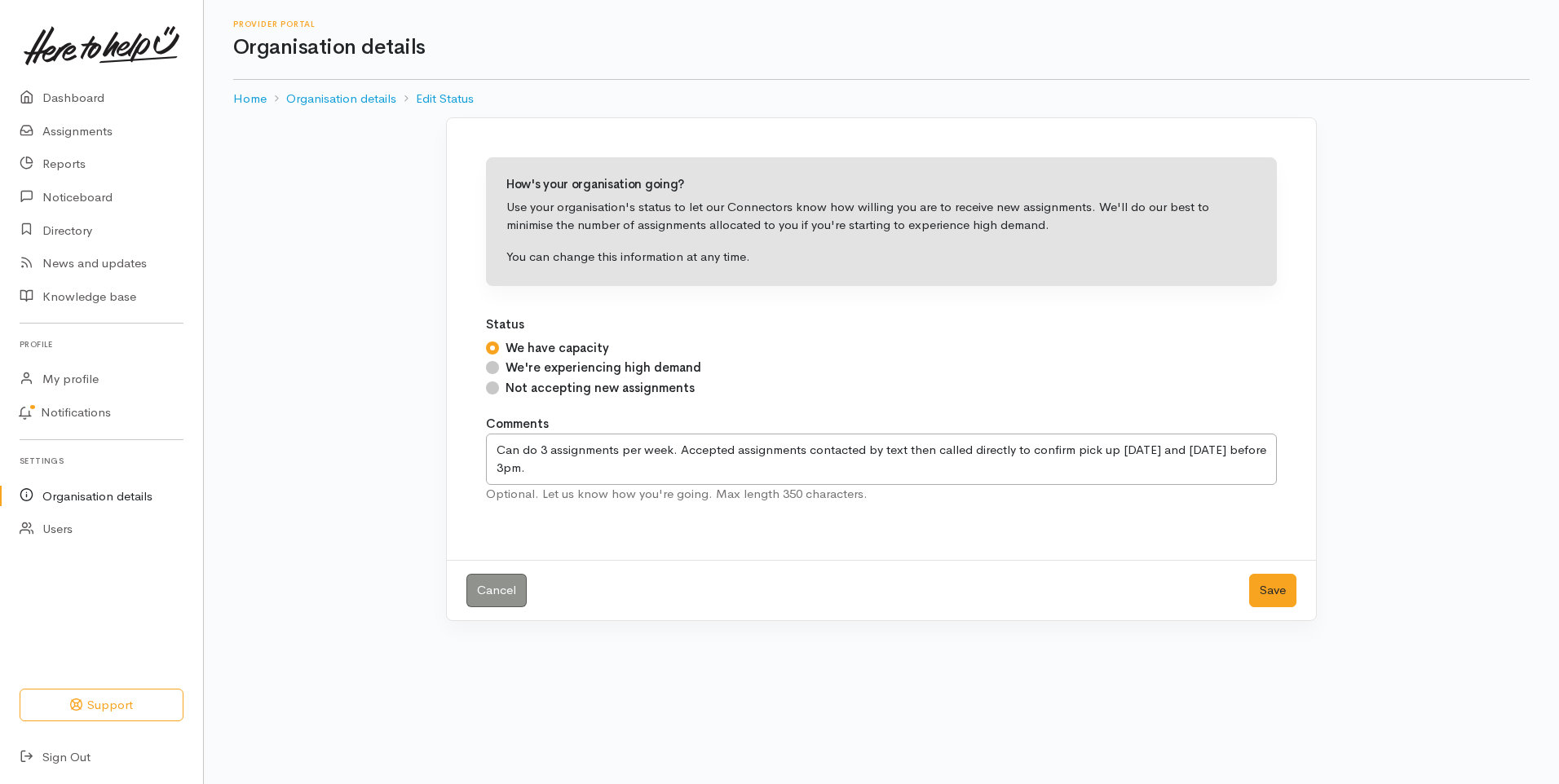
click at [492, 385] on input "Not accepting new assignments" at bounding box center [492, 388] width 13 height 13
radio input "true"
click at [1278, 583] on button "Save" at bounding box center [1273, 590] width 47 height 33
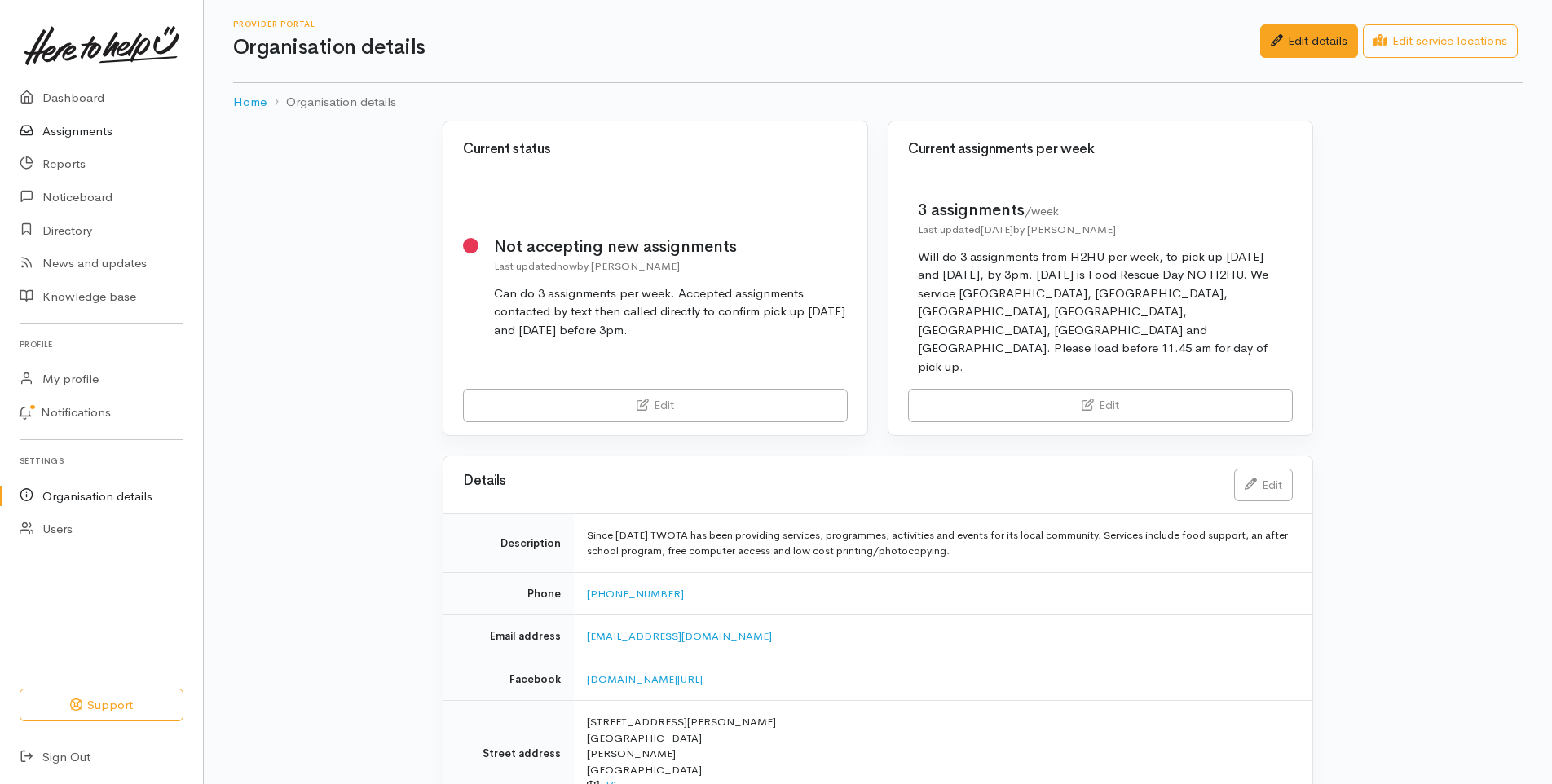
click at [100, 131] on link "Assignments" at bounding box center [101, 131] width 203 height 33
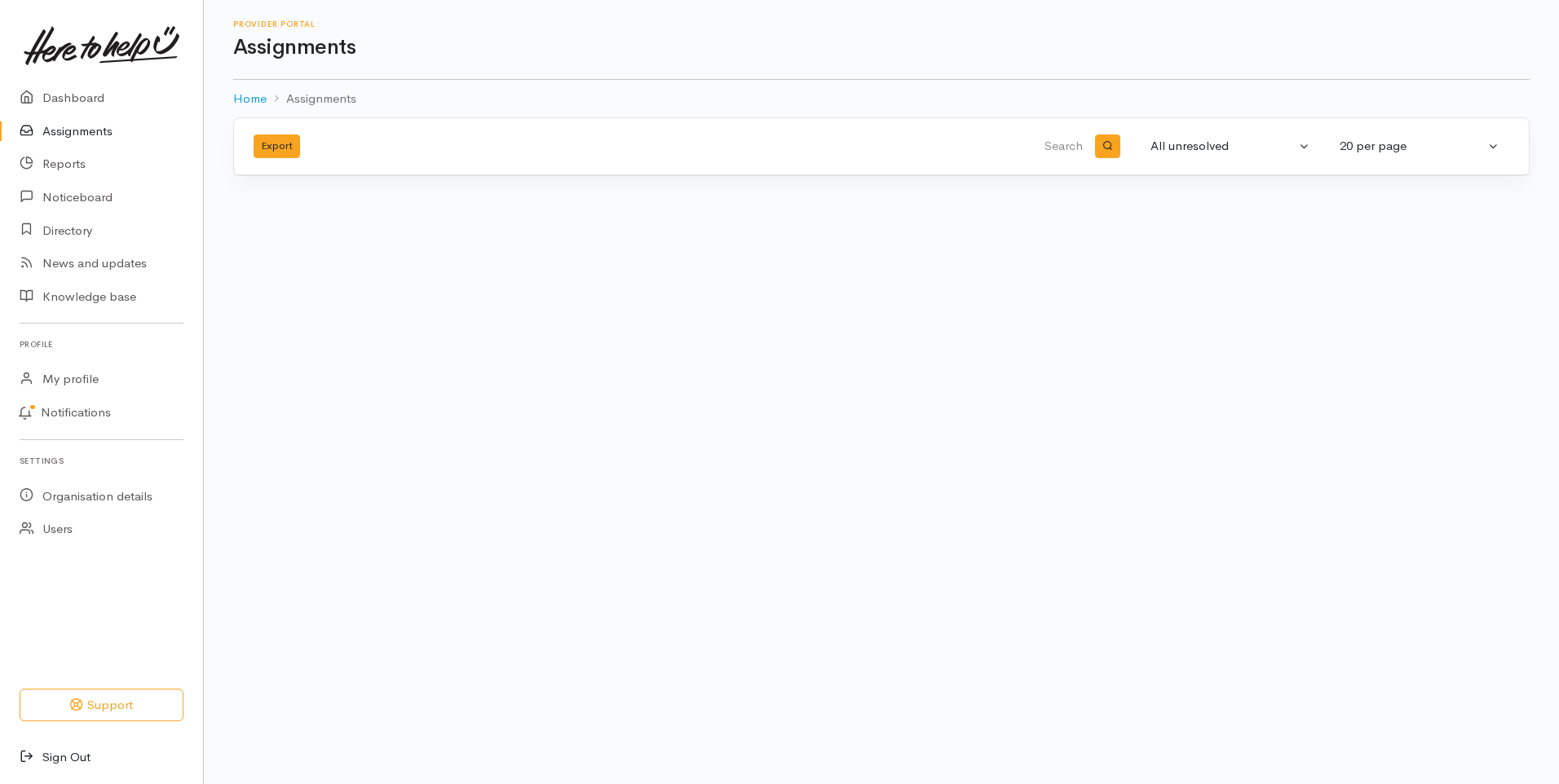
click at [89, 755] on link "Sign Out" at bounding box center [101, 757] width 203 height 33
